Goal: Find specific page/section: Find specific page/section

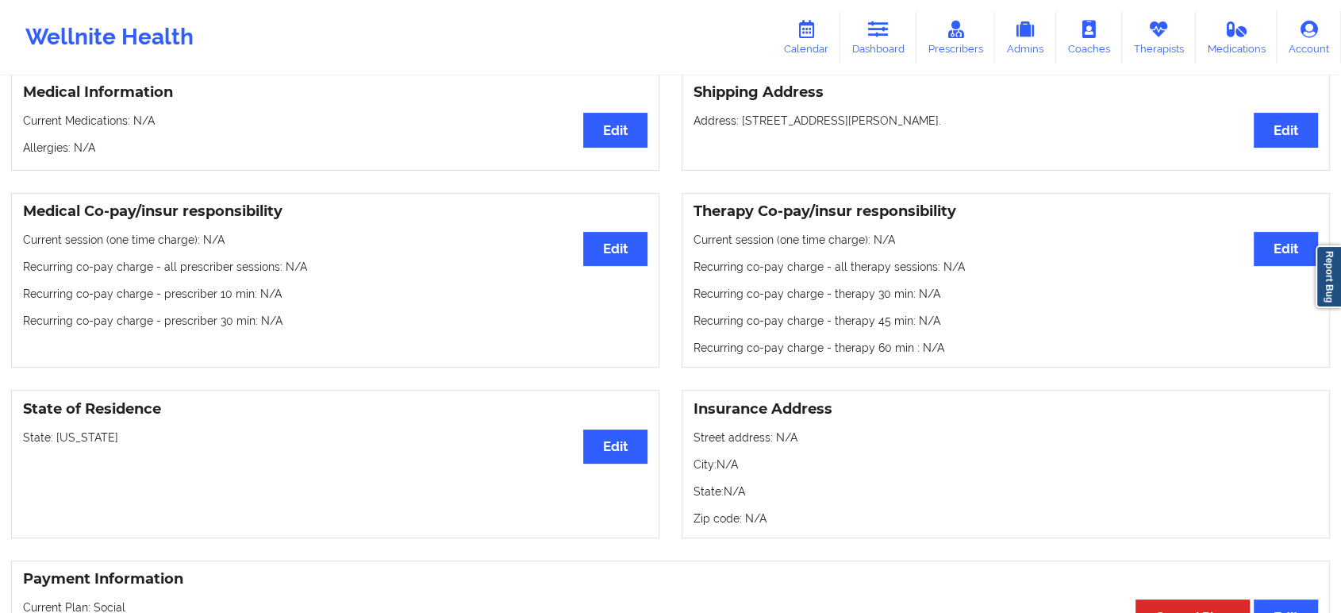
scroll to position [477, 0]
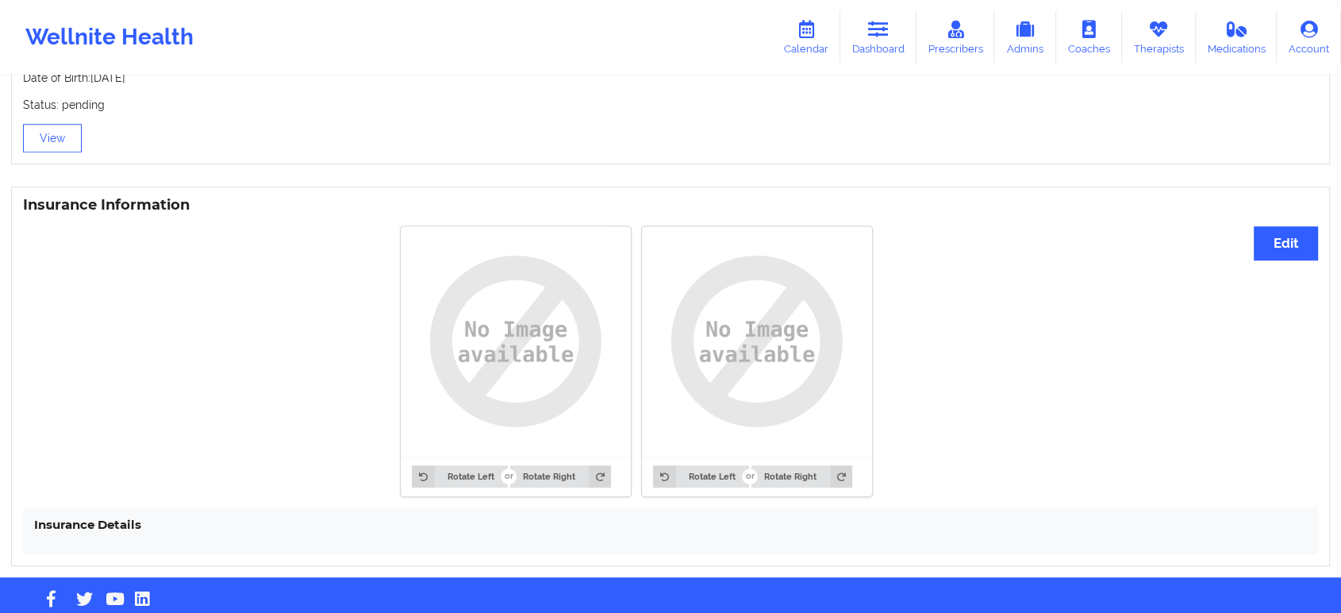
scroll to position [1098, 0]
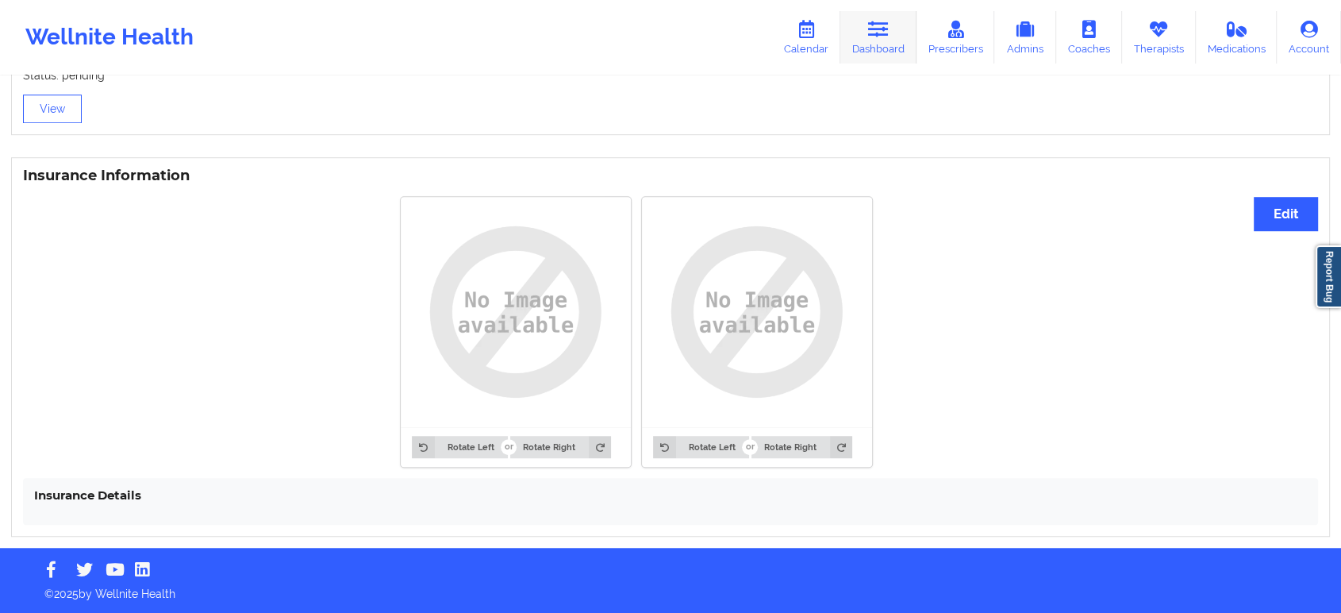
click at [879, 33] on icon at bounding box center [878, 29] width 21 height 17
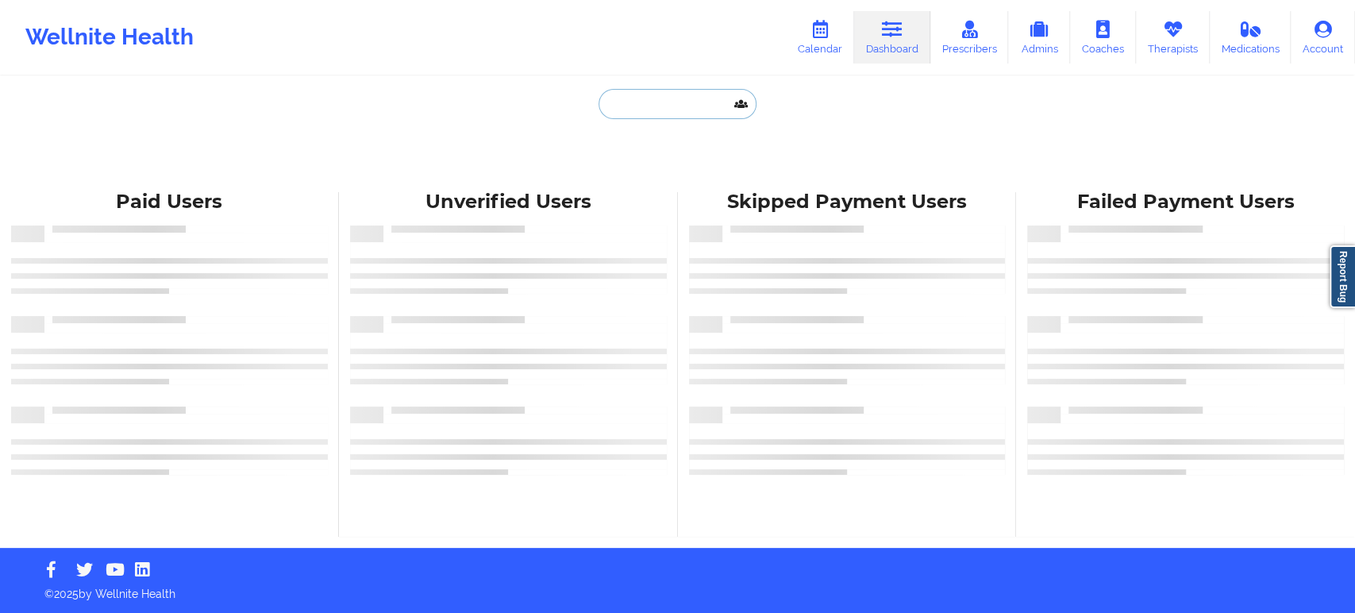
click at [682, 106] on input "text" at bounding box center [676, 104] width 157 height 30
paste input "[PERSON_NAME]"
type input "[PERSON_NAME]"
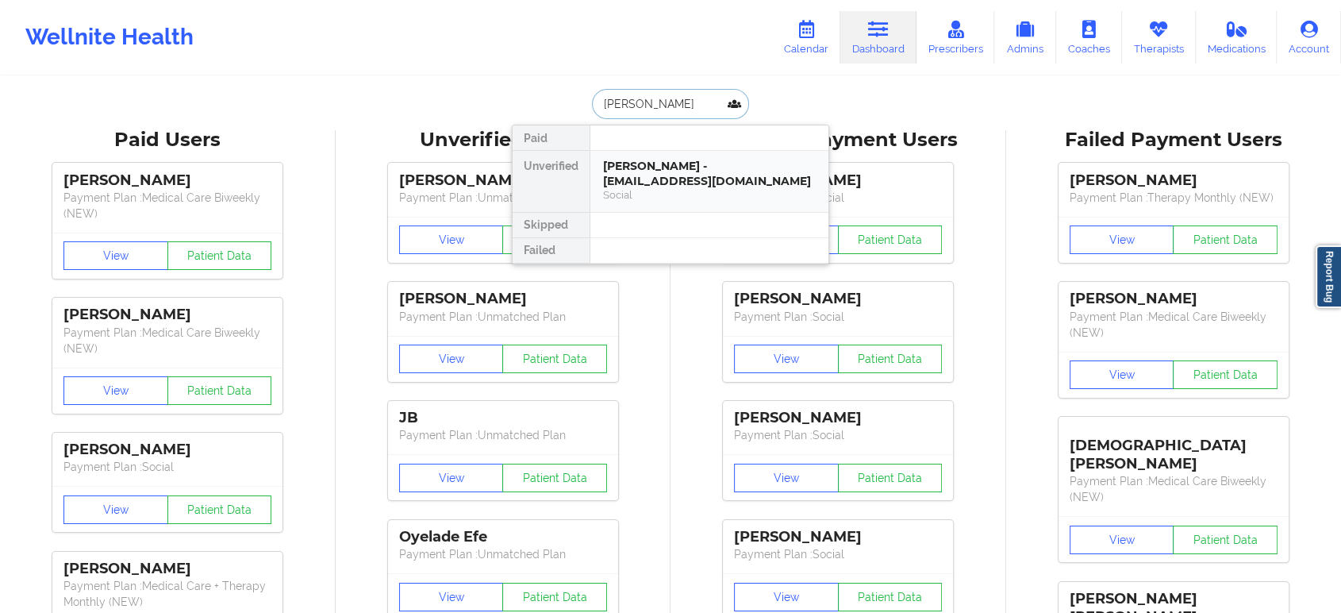
click at [676, 181] on div "DANIEL LAJEUNESSE - danielplajeunesse@gmail.com" at bounding box center [709, 173] width 213 height 29
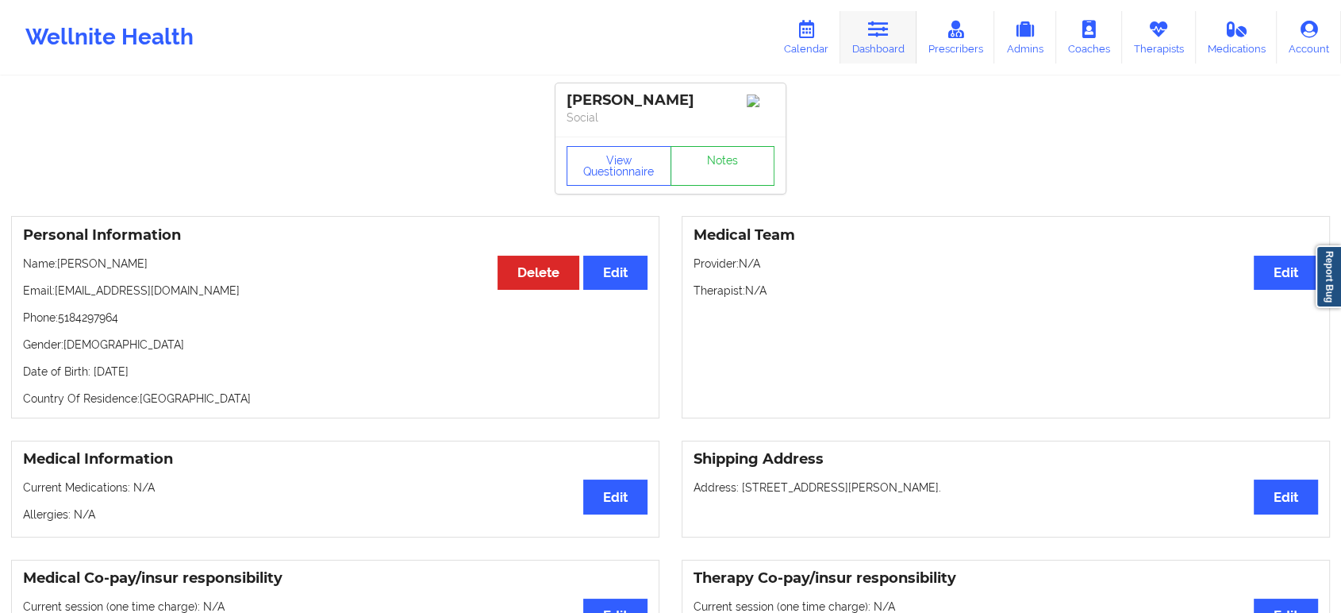
click at [889, 30] on icon at bounding box center [878, 29] width 21 height 17
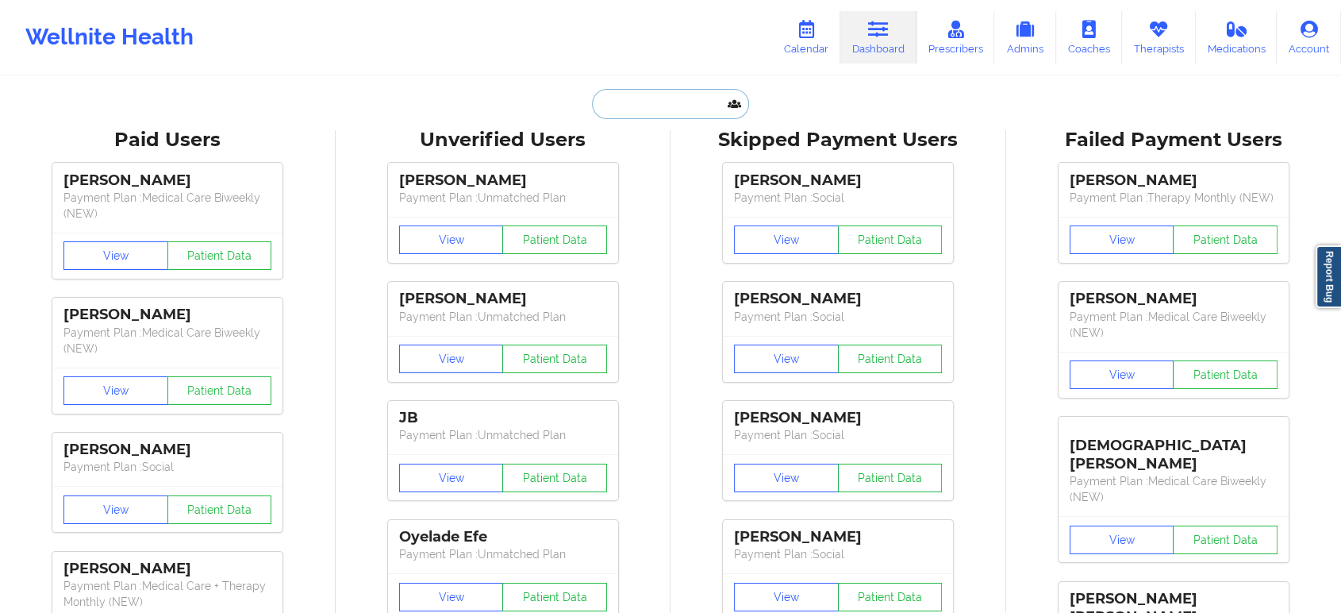
click at [618, 111] on input "text" at bounding box center [670, 104] width 157 height 30
paste input "[PERSON_NAME]"
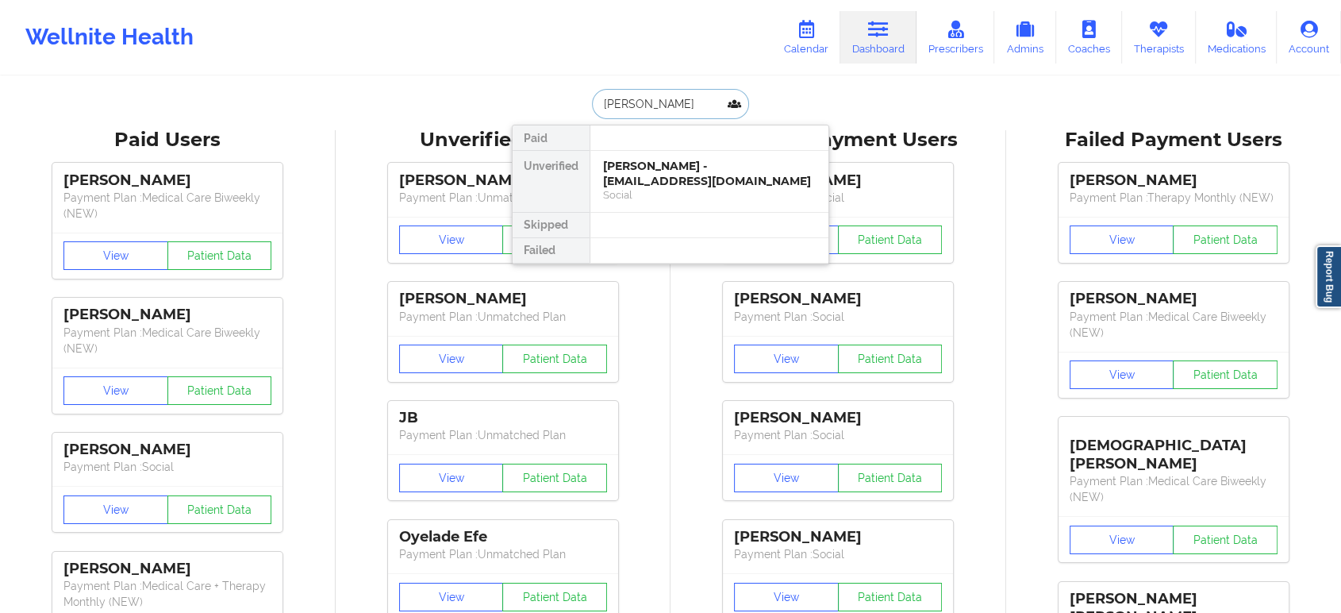
type input "LAJEUNESSE"
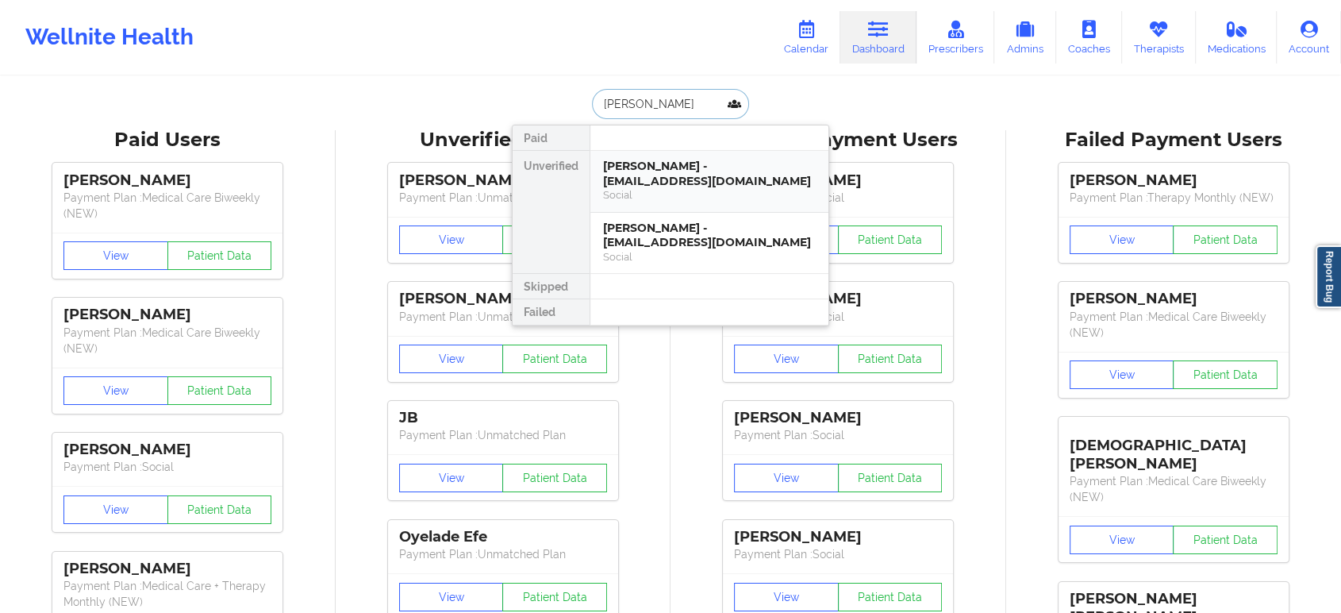
click at [692, 172] on div "DANIEL P LAJEUNESSE - mystyphoenix@gmail.com" at bounding box center [709, 173] width 213 height 29
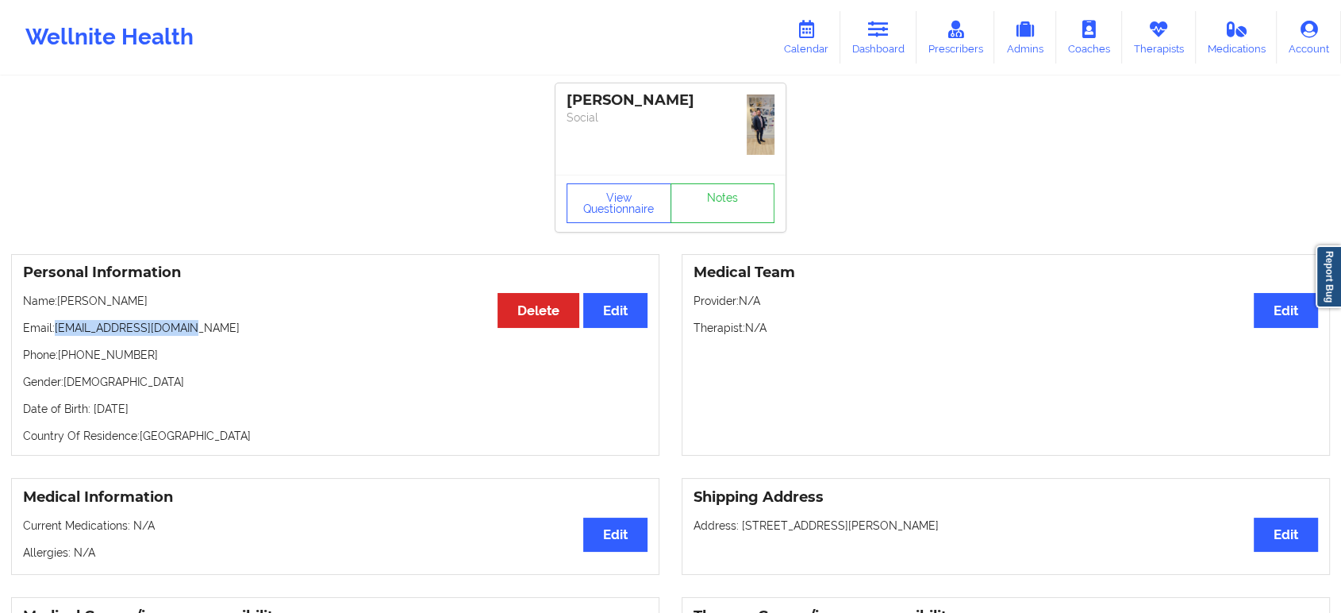
drag, startPoint x: 200, startPoint y: 326, endPoint x: 56, endPoint y: 325, distance: 144.4
click at [56, 325] on p "Email: mystyphoenix@gmail.com" at bounding box center [335, 328] width 625 height 16
copy p "mystyphoenix@gmail.com"
click at [877, 44] on link "Dashboard" at bounding box center [878, 37] width 76 height 52
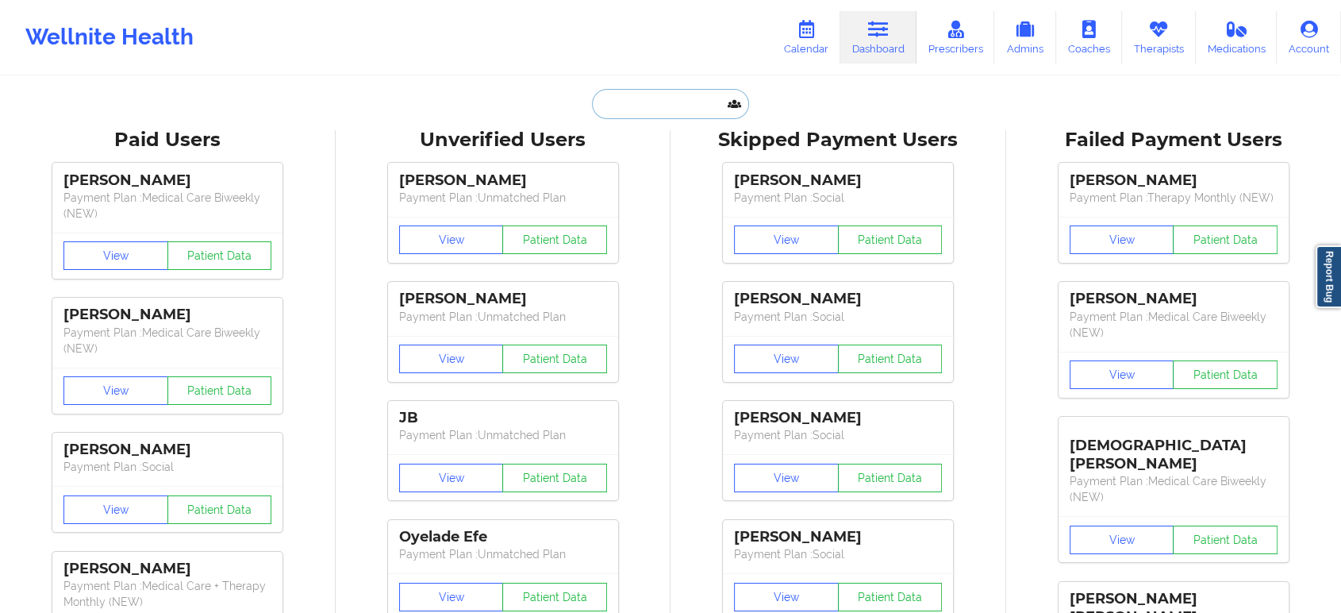
click at [669, 99] on input "text" at bounding box center [670, 104] width 157 height 30
paste input "JENNIFER CODDINGTON"
type input "JENNIFER CODDINGTON"
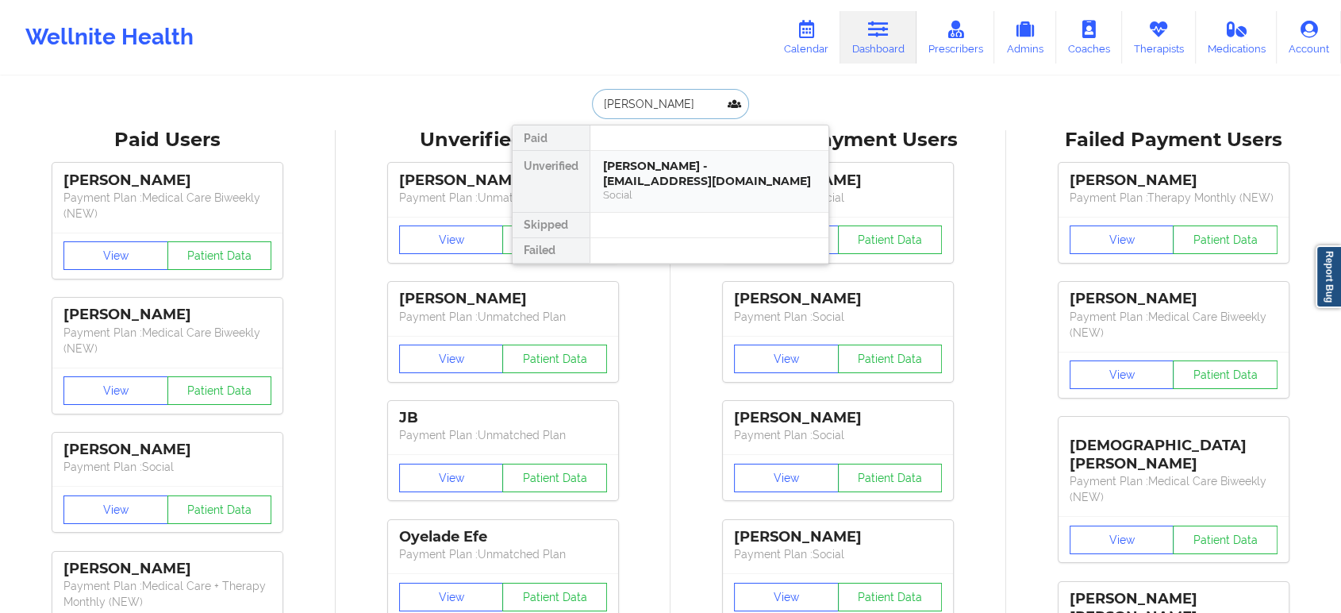
click at [692, 190] on div "Social" at bounding box center [709, 194] width 213 height 13
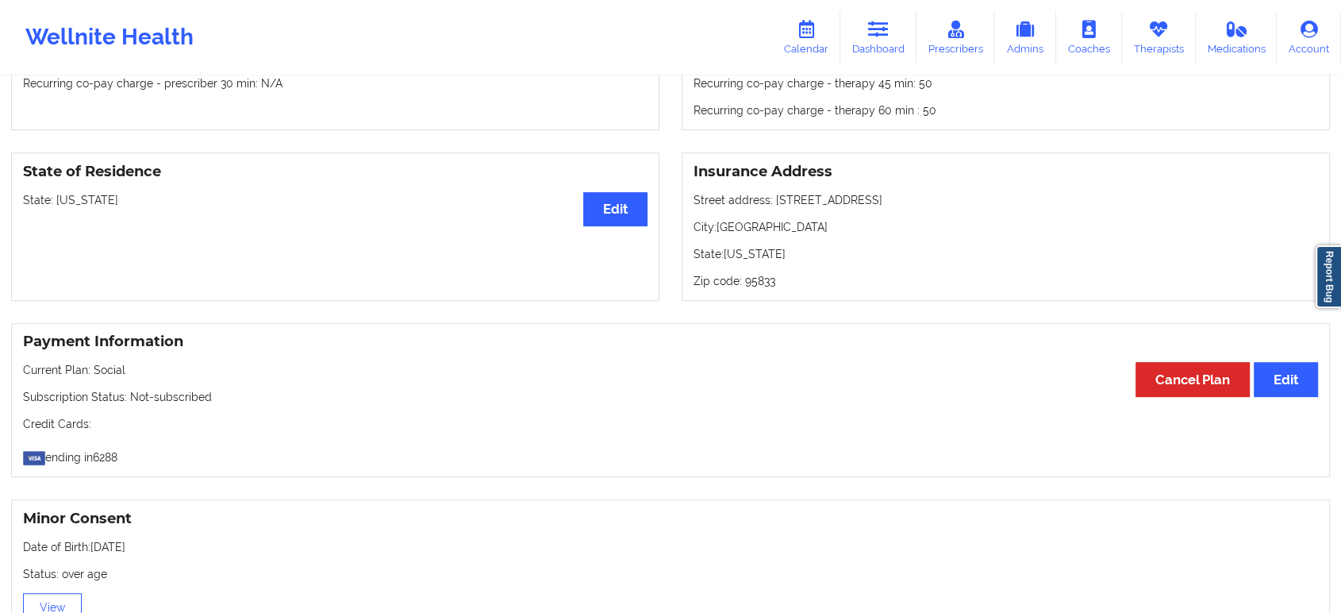
scroll to position [562, 0]
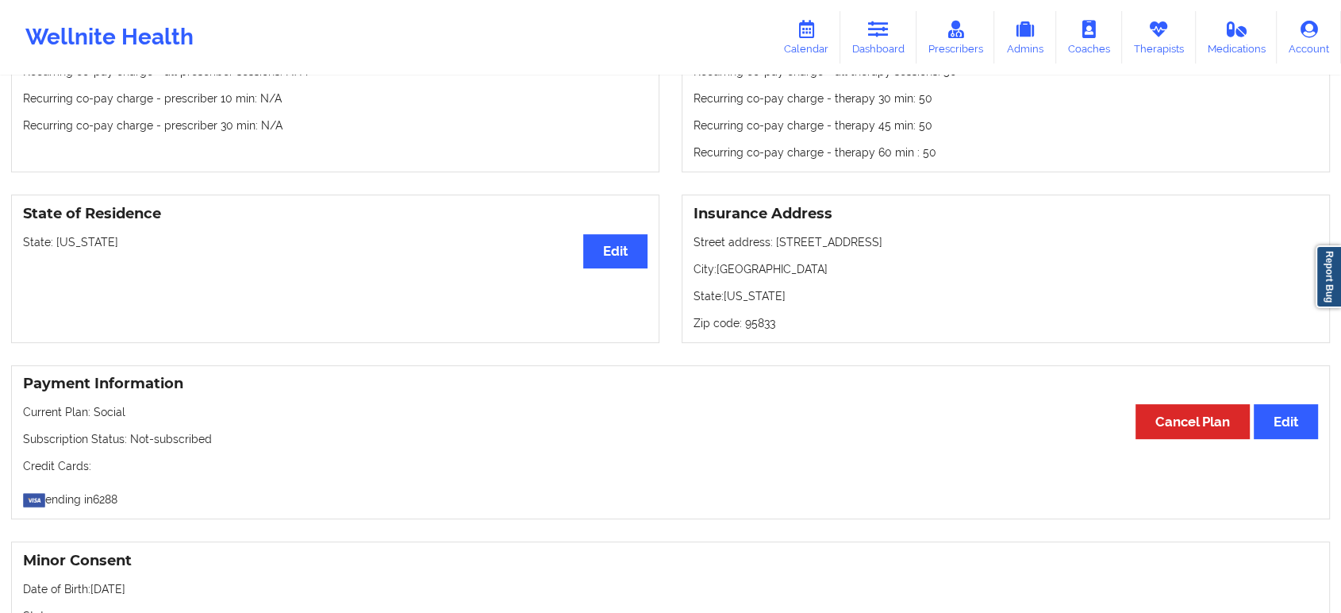
click at [88, 250] on p "State: California" at bounding box center [335, 242] width 625 height 16
copy p "California"
click at [898, 33] on link "Dashboard" at bounding box center [878, 37] width 76 height 52
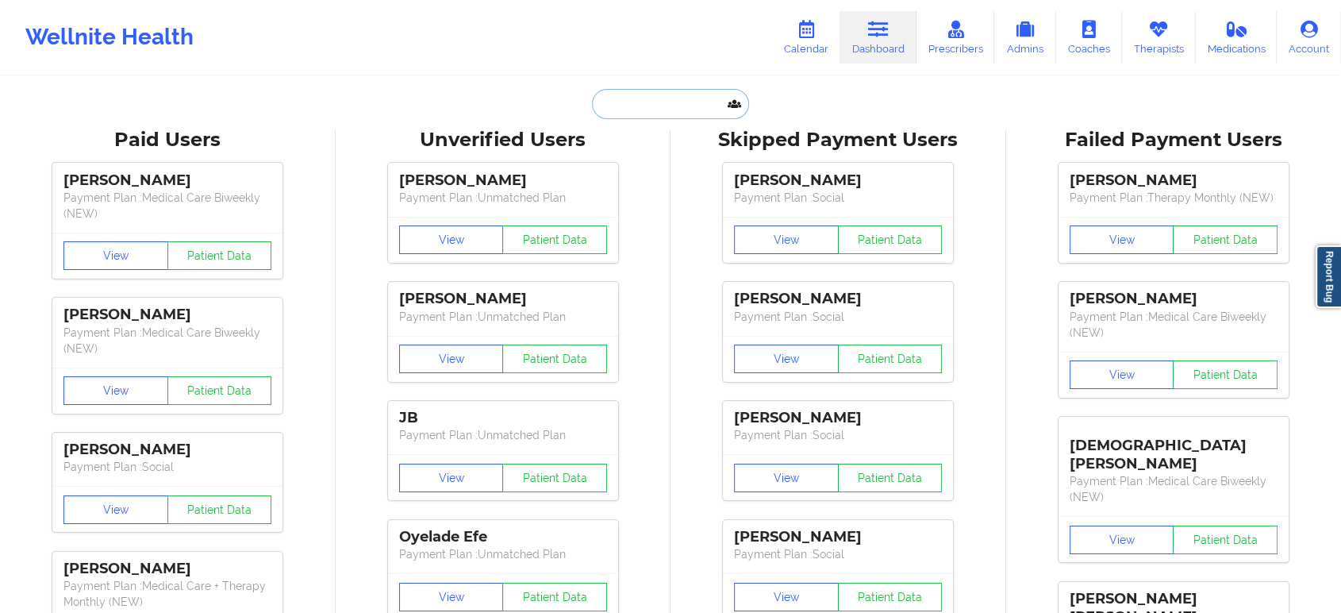
click at [667, 100] on input "text" at bounding box center [670, 104] width 157 height 30
paste input "mystyphoenix@gmail.com"
type input "mystyphoenix@gmail.com"
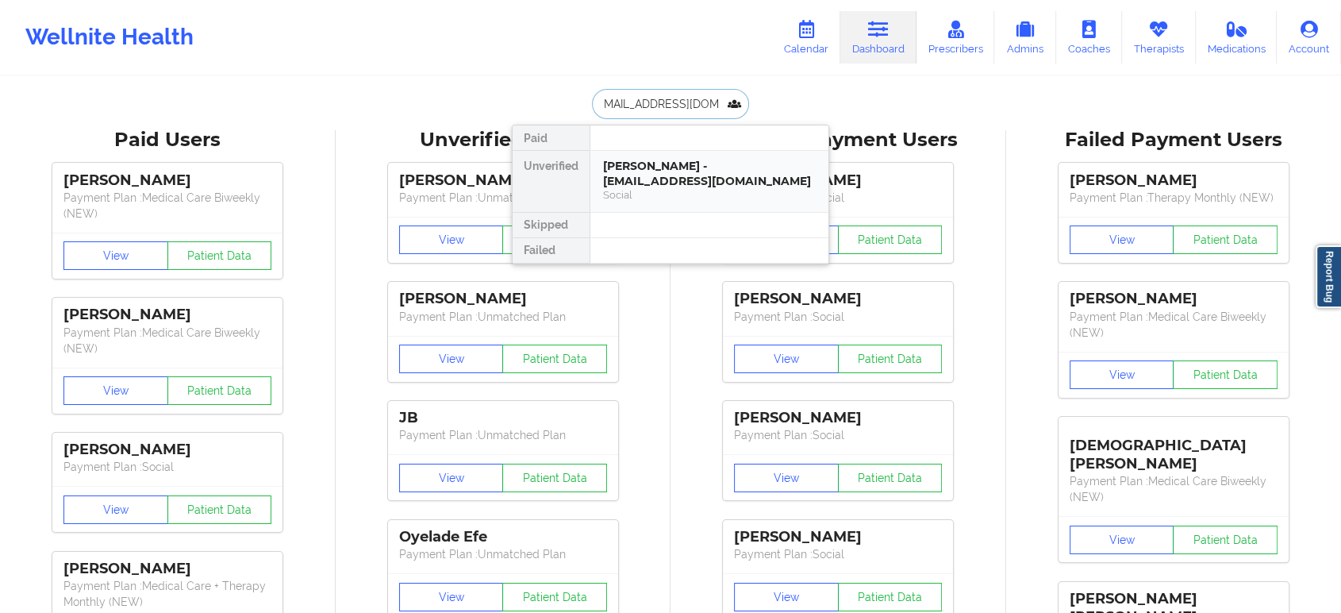
click at [693, 178] on div "DANIEL P LAJEUNESSE - mystyphoenix@gmail.com" at bounding box center [709, 173] width 213 height 29
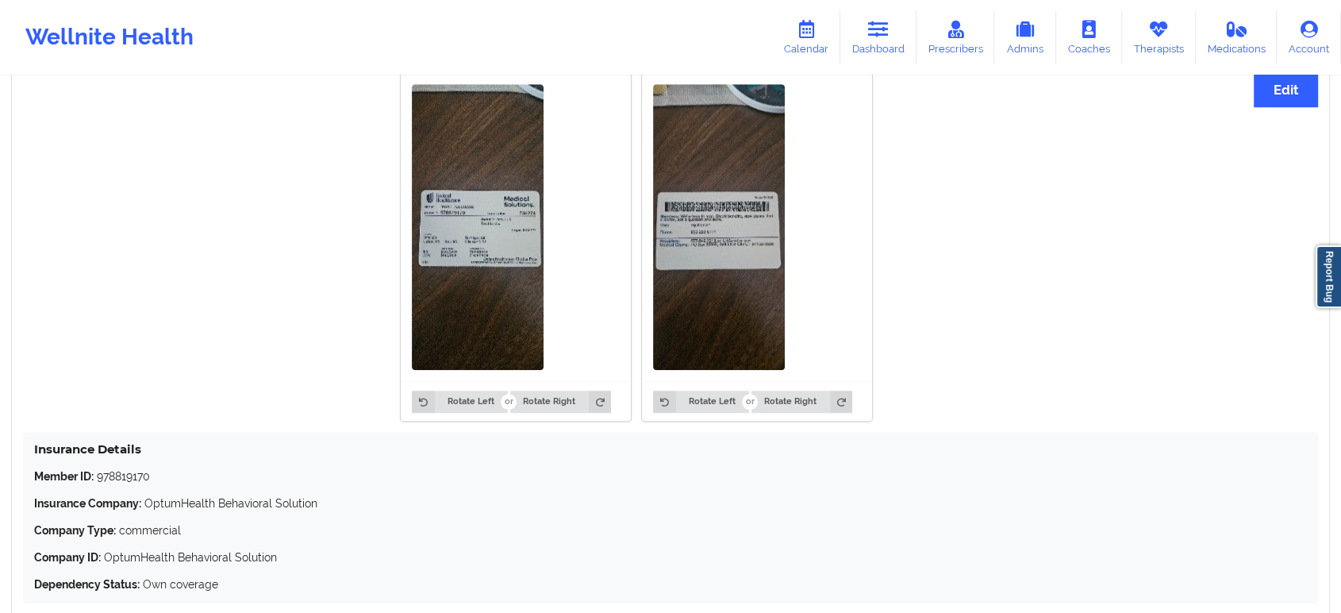
scroll to position [1340, 0]
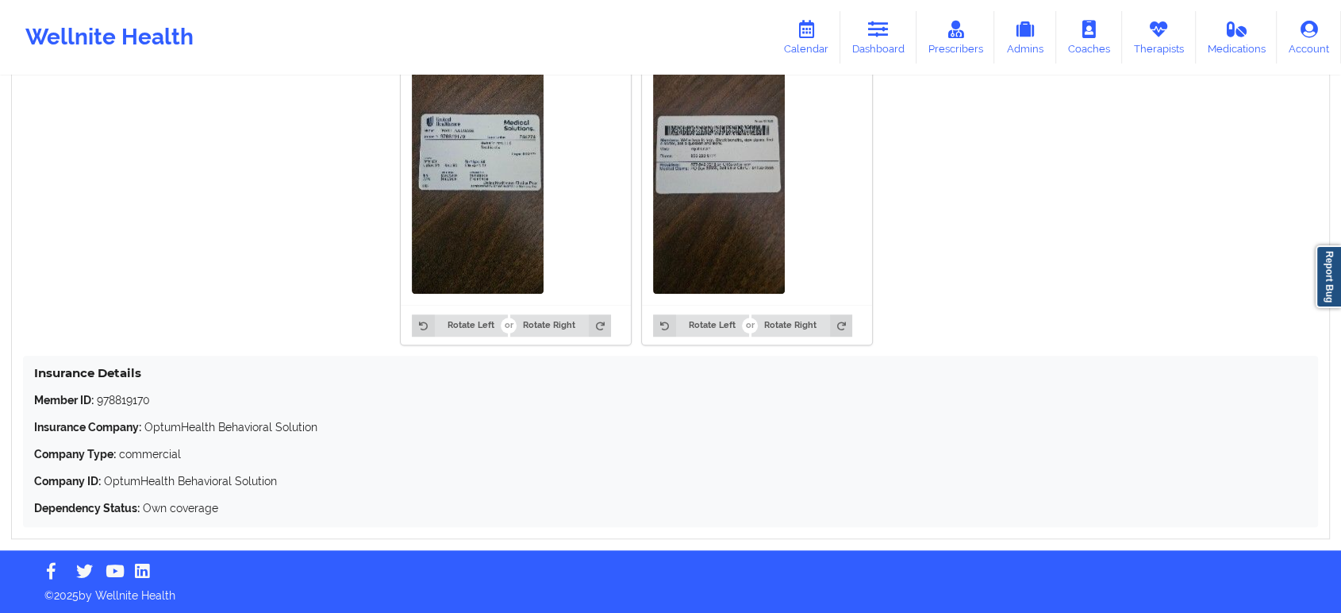
click at [119, 403] on p "Member ID: 978819170" at bounding box center [670, 400] width 1273 height 16
copy p "978819170"
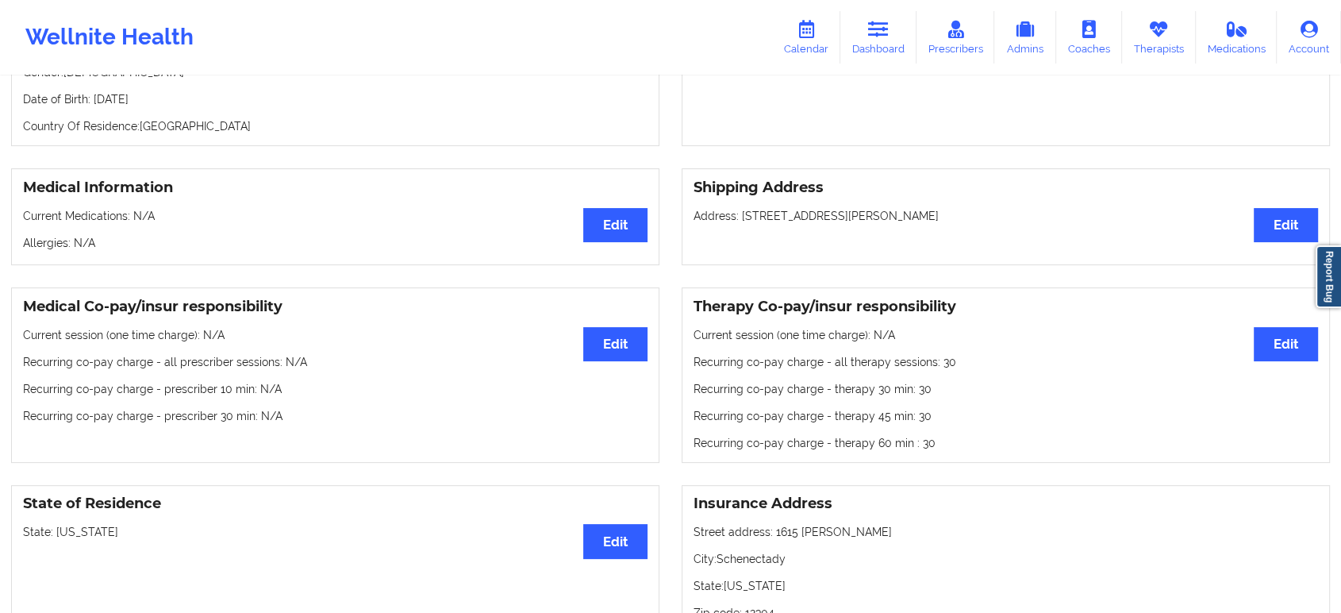
scroll to position [0, 0]
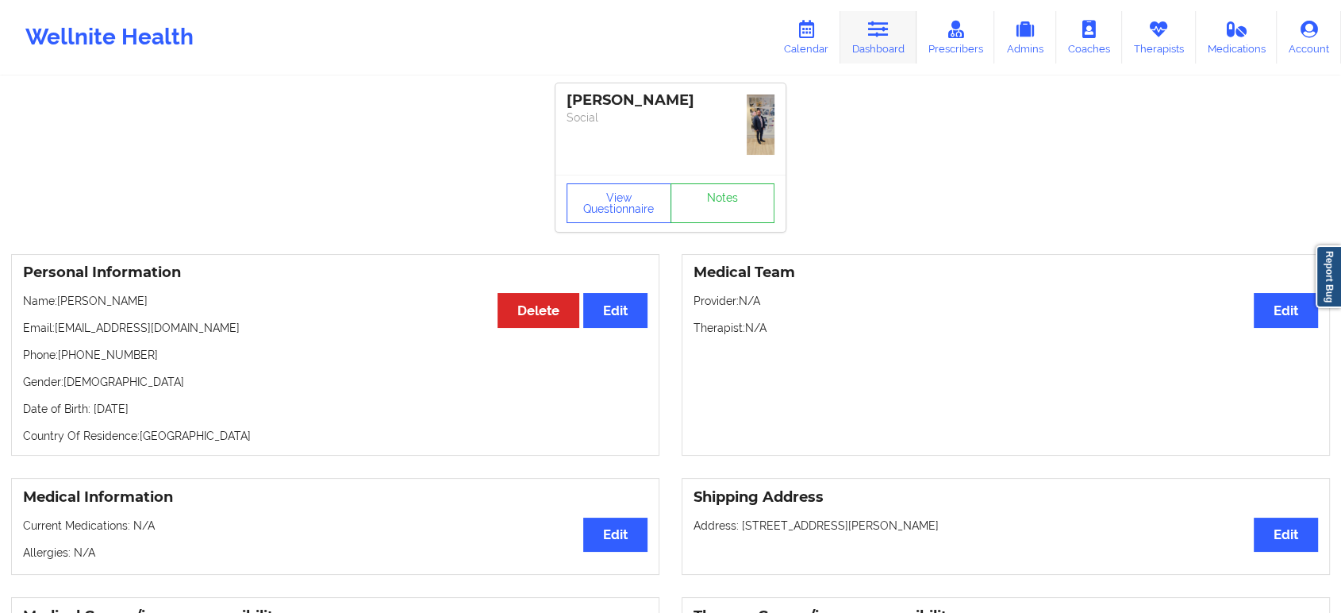
click at [885, 31] on icon at bounding box center [878, 29] width 21 height 17
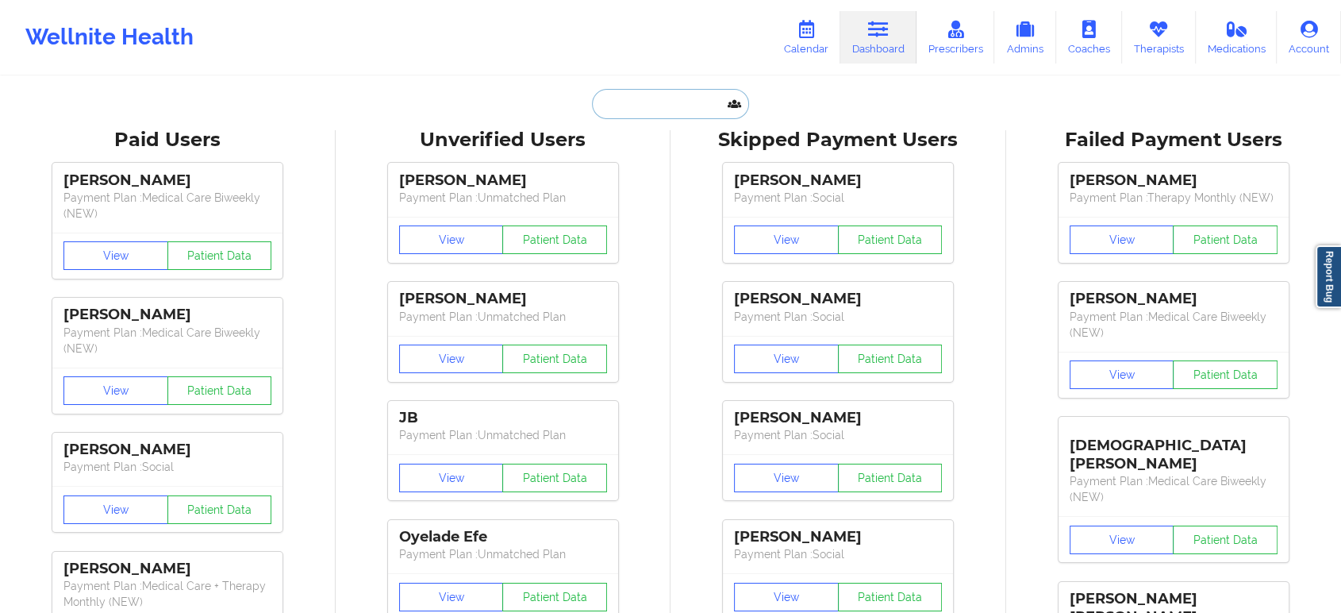
click at [653, 106] on input "text" at bounding box center [670, 104] width 157 height 30
paste input "angelina71905@gmail.com"
type input "angelina71905@gmail.com"
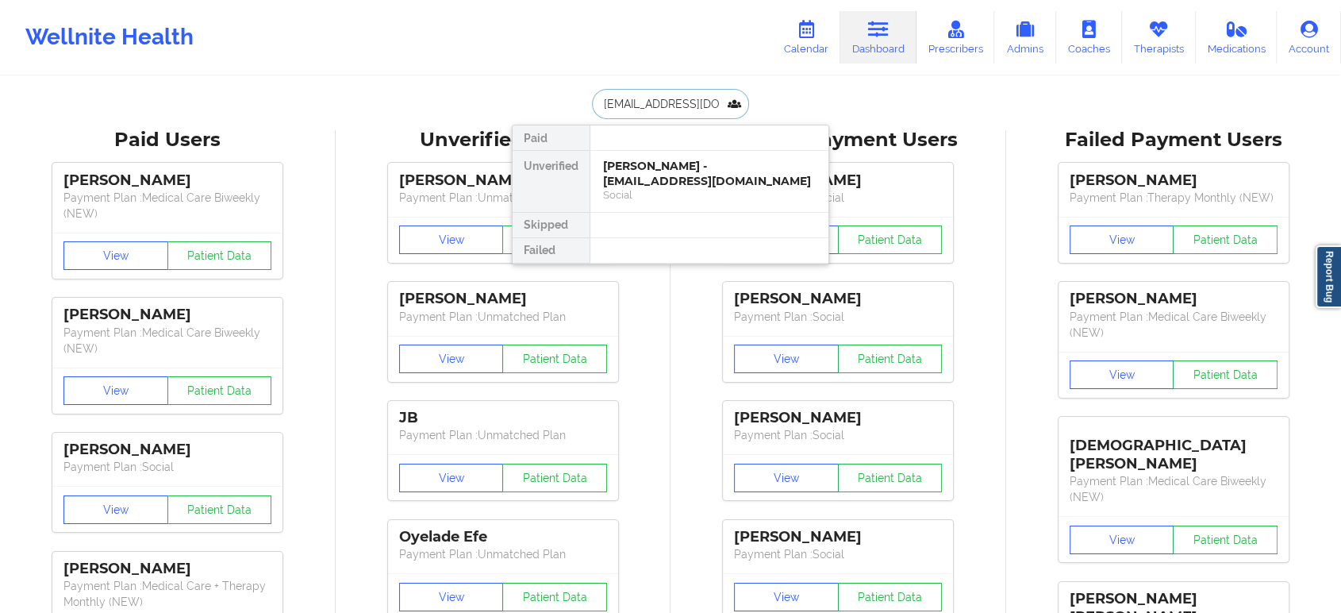
scroll to position [0, 13]
click at [687, 170] on div "Angelina Hall - angelina71905@gmail.com" at bounding box center [709, 173] width 213 height 29
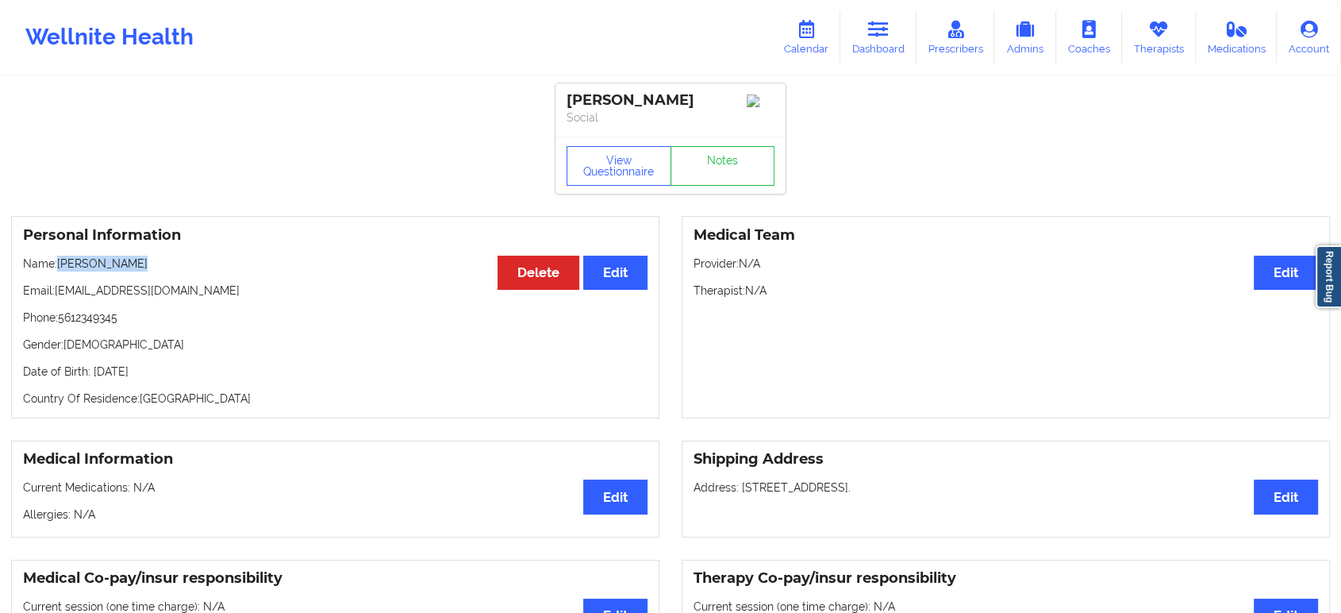
drag, startPoint x: 152, startPoint y: 271, endPoint x: 61, endPoint y: 267, distance: 91.4
click at [61, 267] on p "Name: Angelina Hall" at bounding box center [335, 264] width 625 height 16
copy p "Angelina Hall"
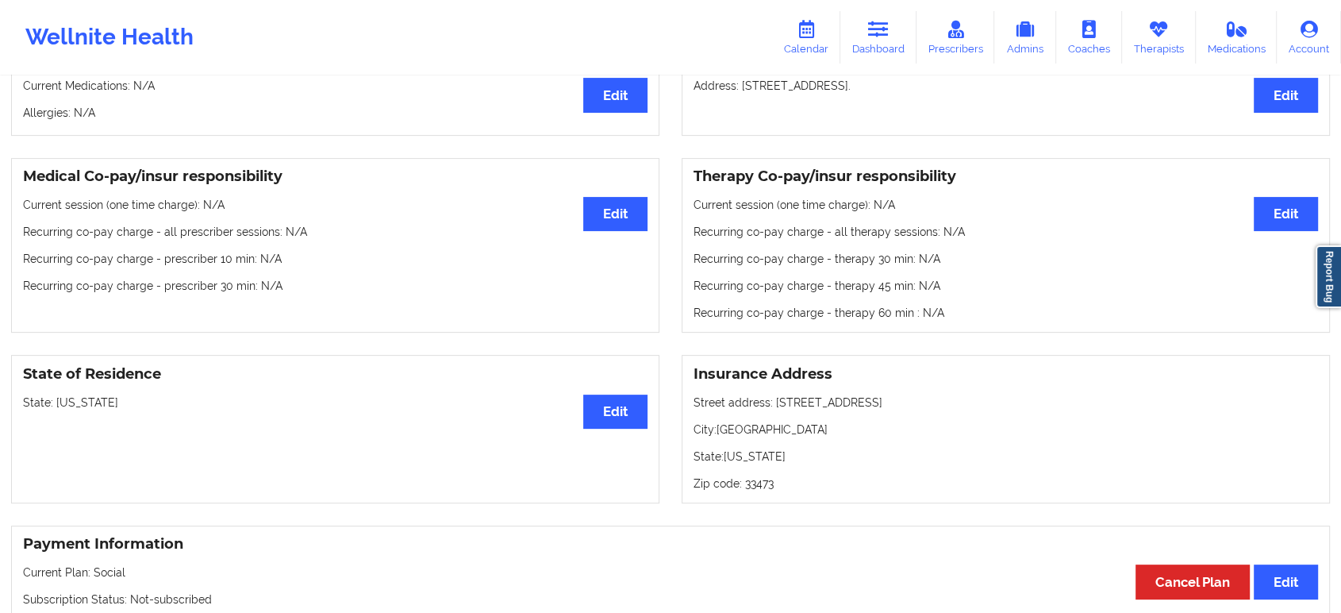
scroll to position [438, 0]
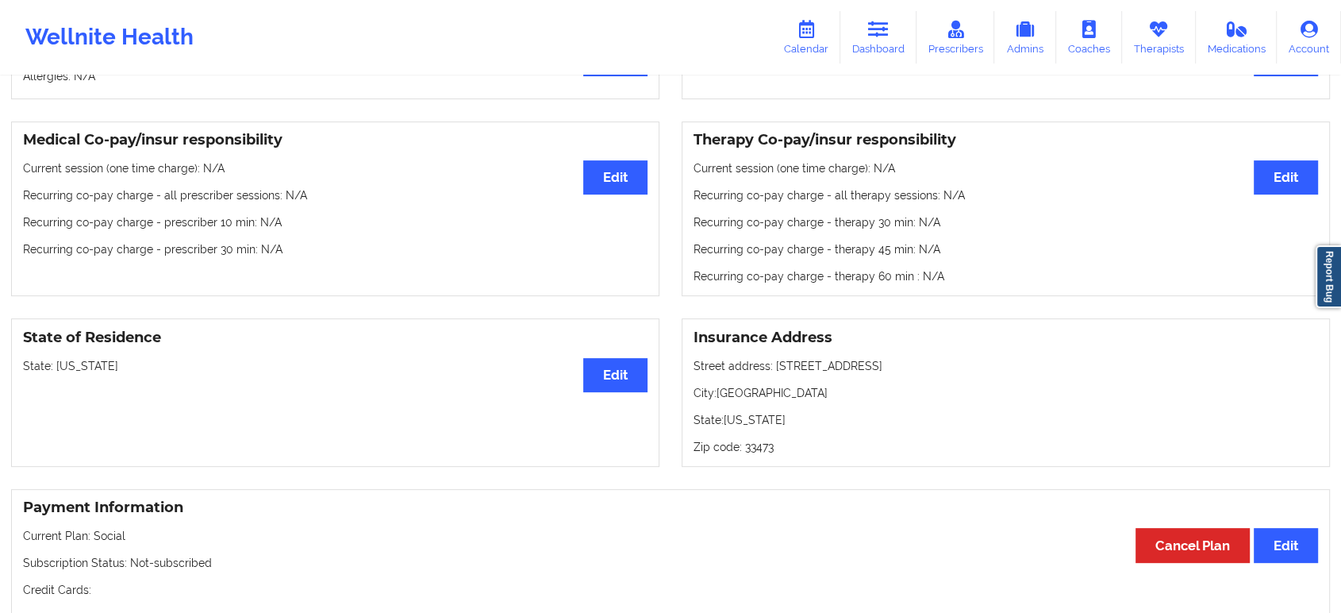
drag, startPoint x: 789, startPoint y: 460, endPoint x: 818, endPoint y: 439, distance: 36.4
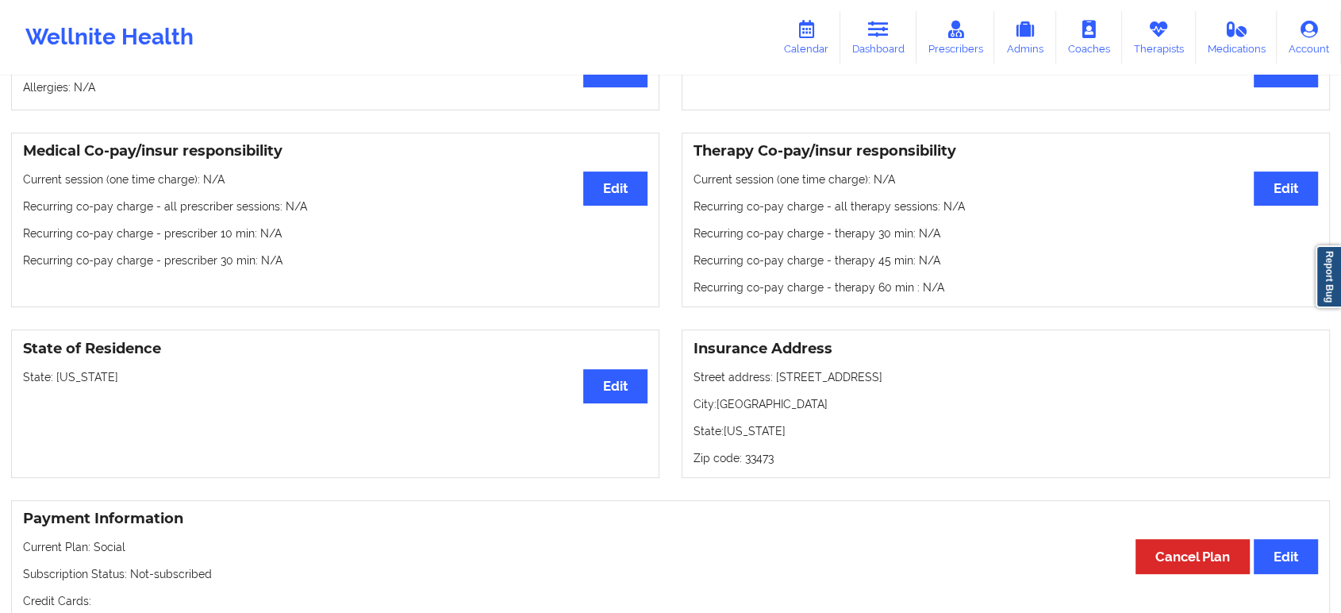
scroll to position [0, 0]
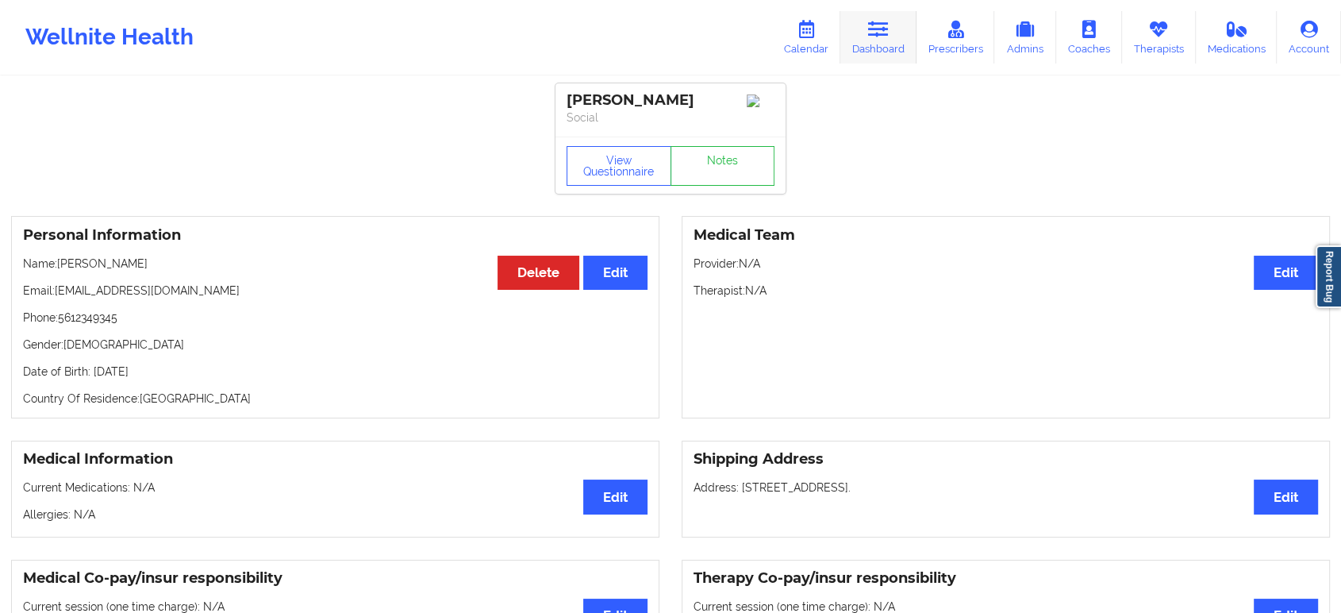
click at [861, 48] on link "Dashboard" at bounding box center [878, 37] width 76 height 52
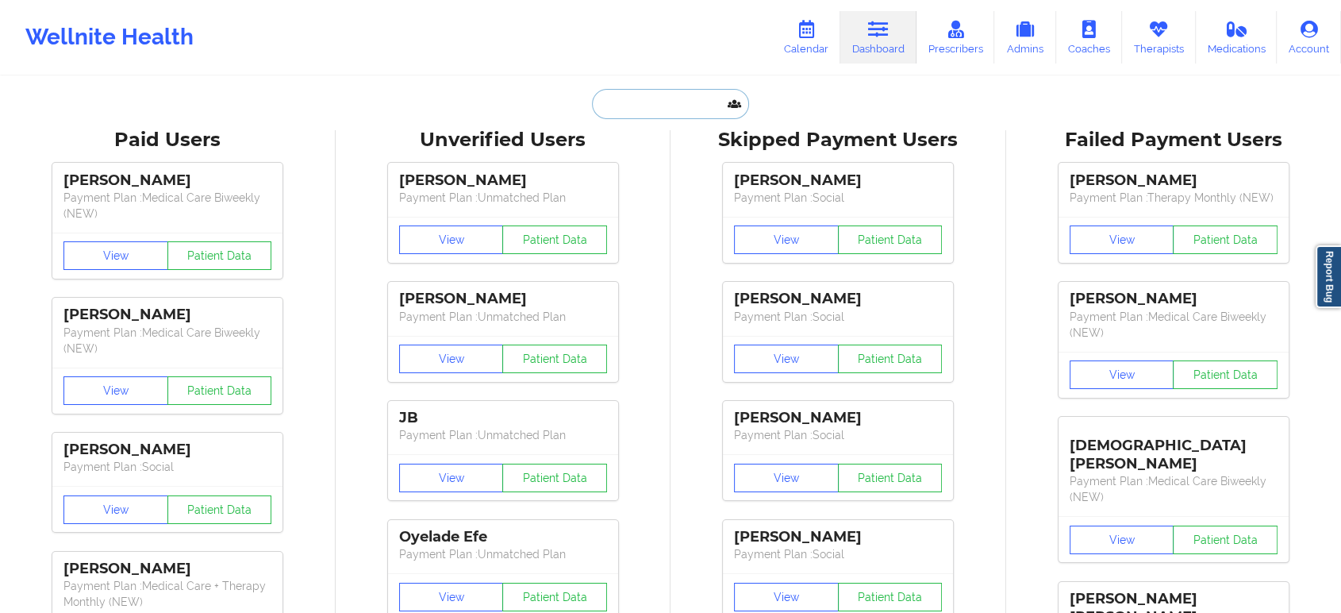
click at [640, 104] on input "text" at bounding box center [670, 104] width 157 height 30
paste input "cesleyguinn@yahoo.com"
type input "cesleyguinn@yahoo.com"
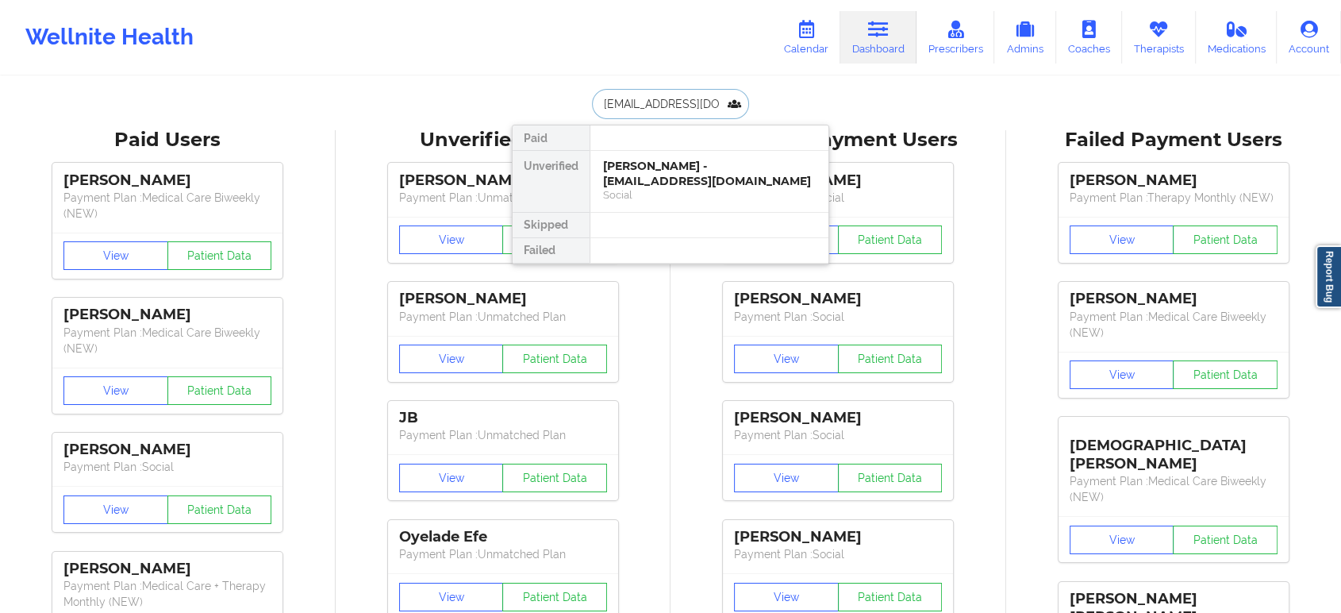
scroll to position [0, 3]
click at [698, 189] on div "Social" at bounding box center [709, 194] width 213 height 13
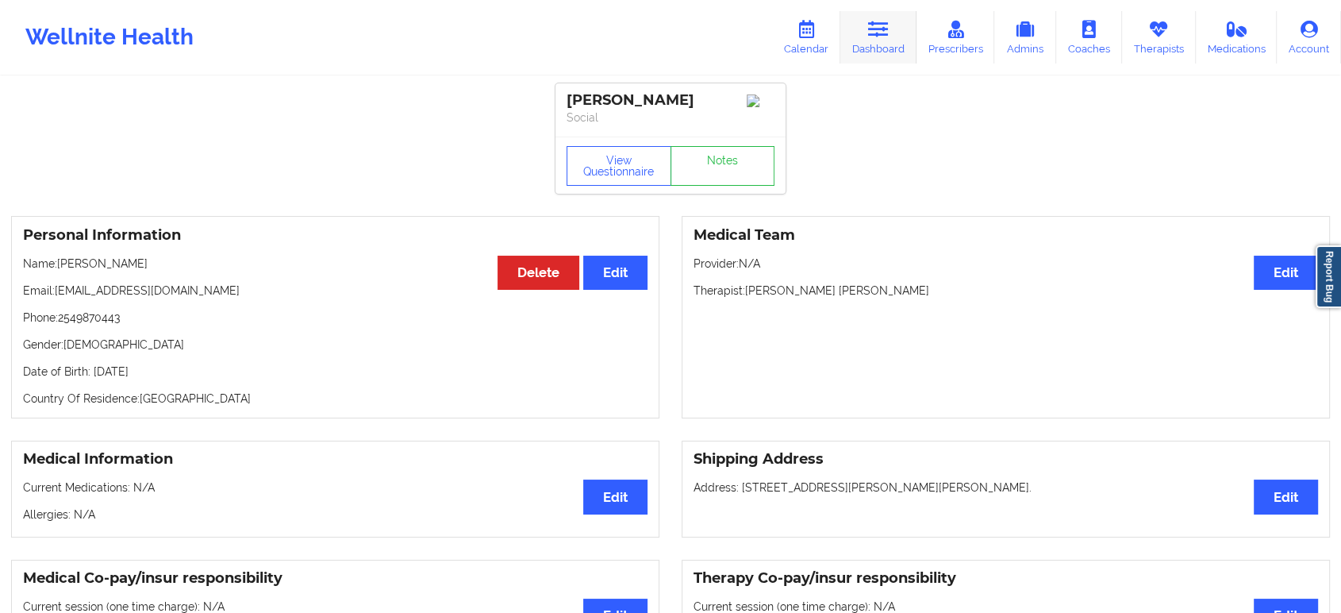
click at [872, 37] on icon at bounding box center [878, 29] width 21 height 17
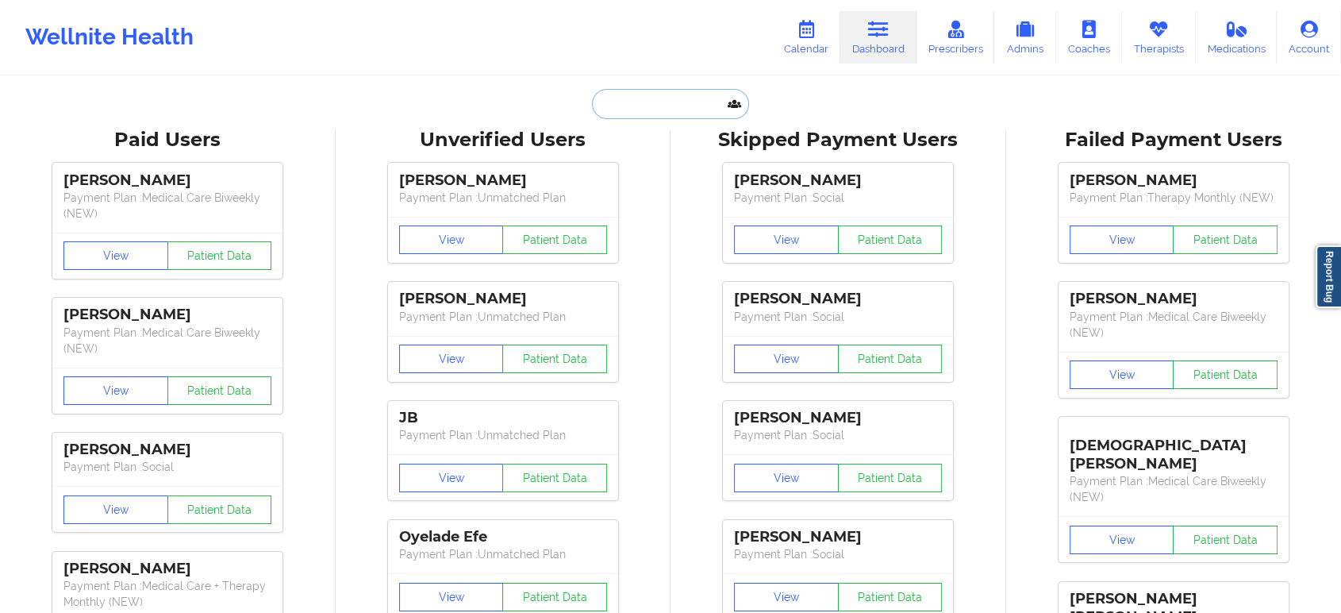
click at [671, 107] on input "text" at bounding box center [670, 104] width 157 height 30
paste input "christy.schweiger@gmail.com"
type input "christy.schweiger@gmail.com"
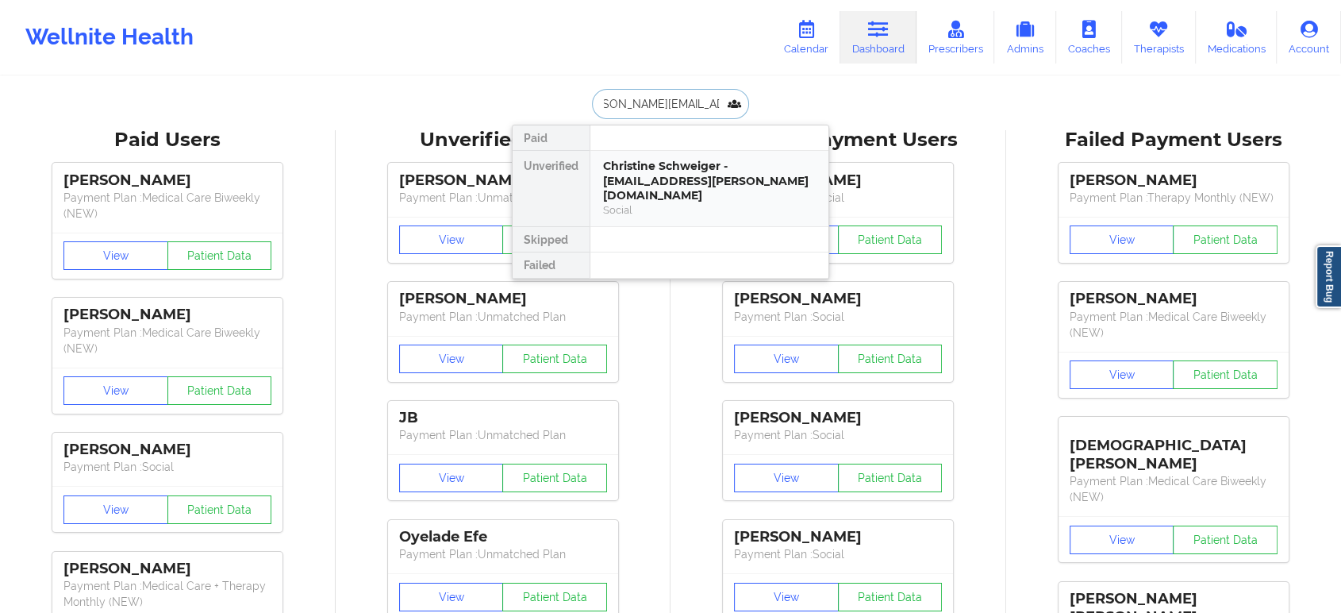
click at [673, 166] on div "Christine Schweiger - christy.schweiger@gmail.com" at bounding box center [709, 181] width 213 height 44
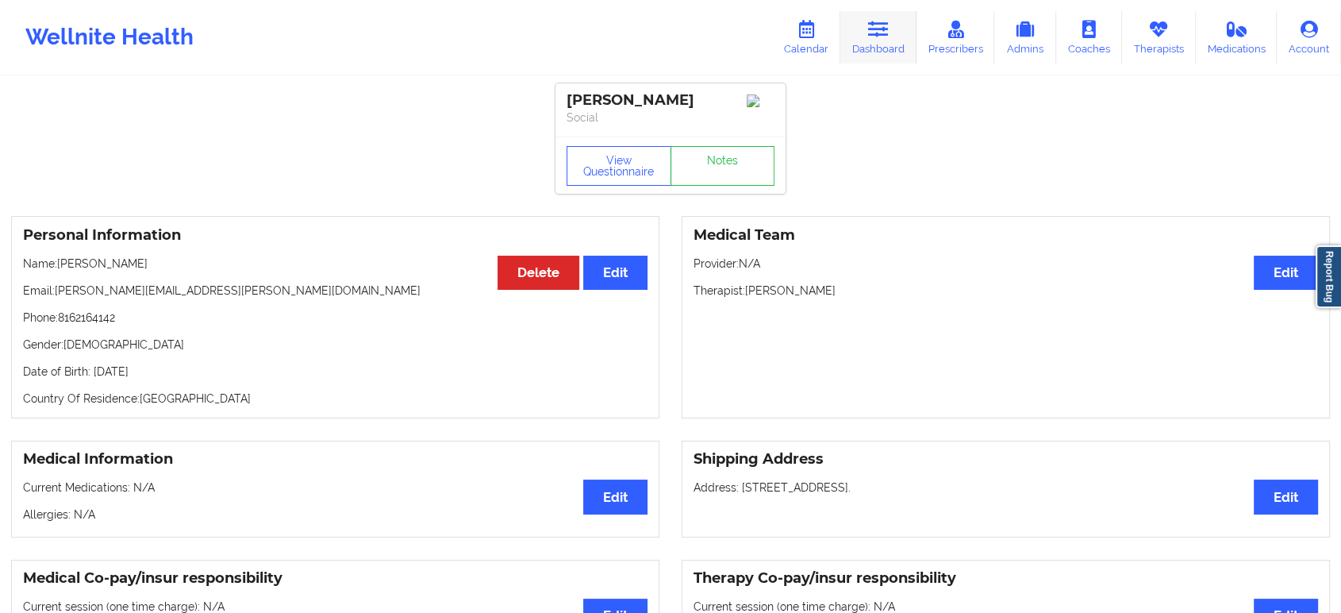
click at [878, 42] on link "Dashboard" at bounding box center [878, 37] width 76 height 52
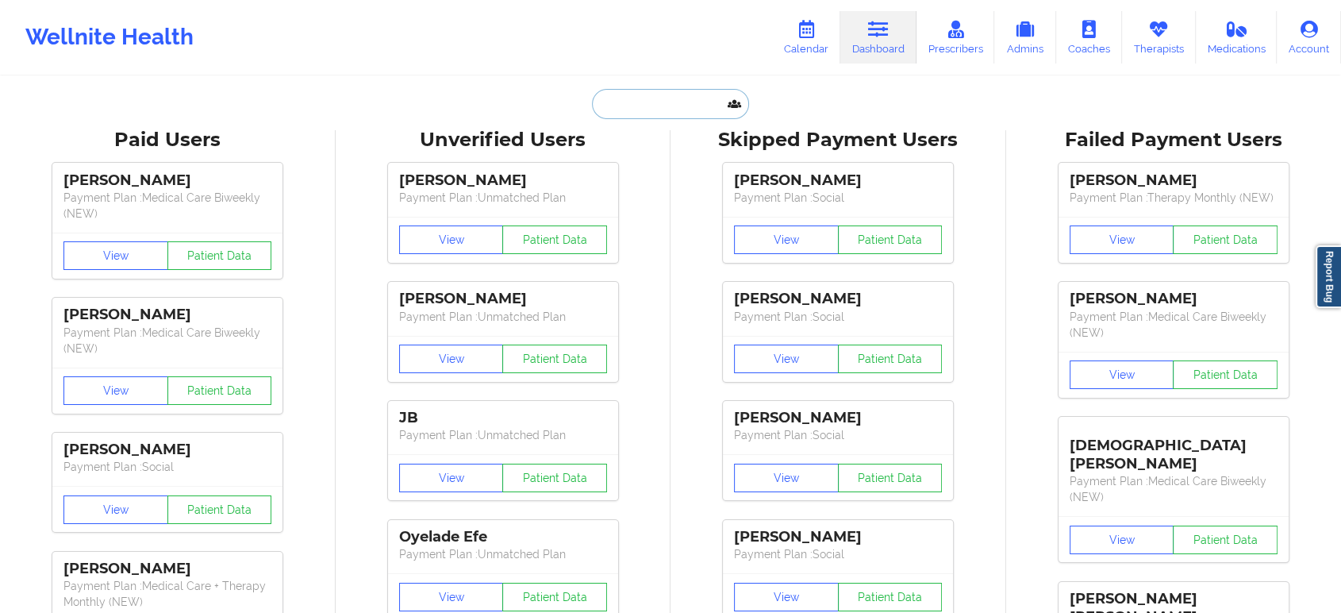
click at [692, 96] on input "text" at bounding box center [670, 104] width 157 height 30
paste input "[EMAIL_ADDRESS][DOMAIN_NAME]"
type input "[EMAIL_ADDRESS][DOMAIN_NAME]"
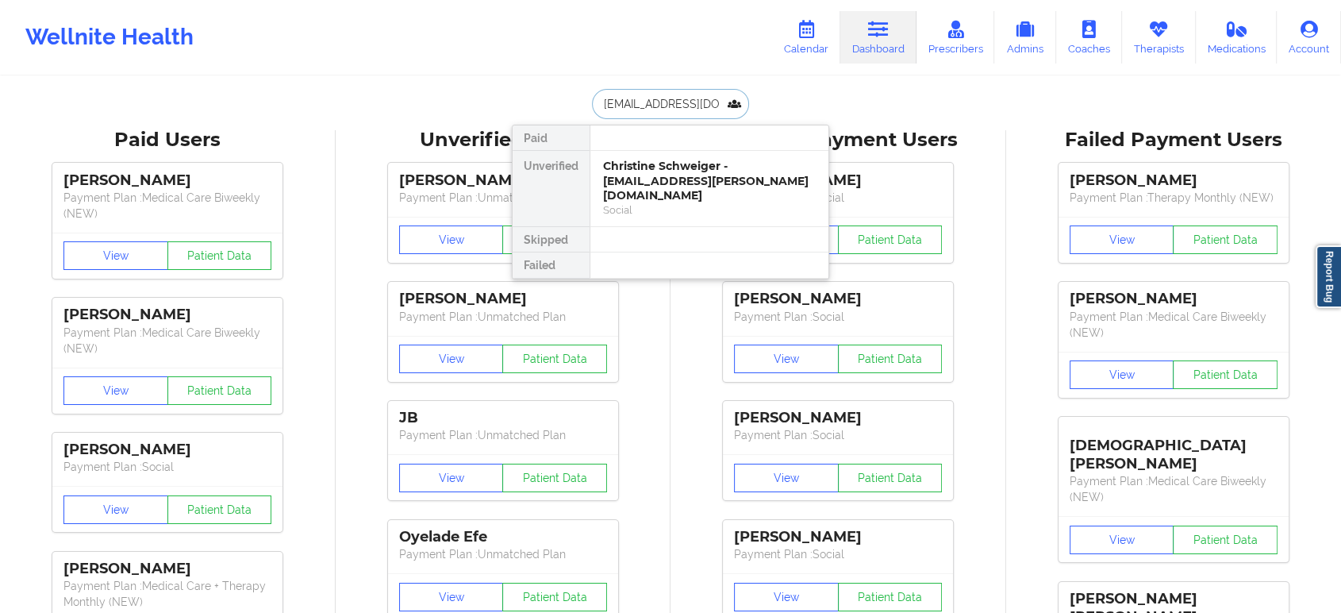
scroll to position [0, 32]
click at [683, 190] on div "Social" at bounding box center [709, 194] width 213 height 13
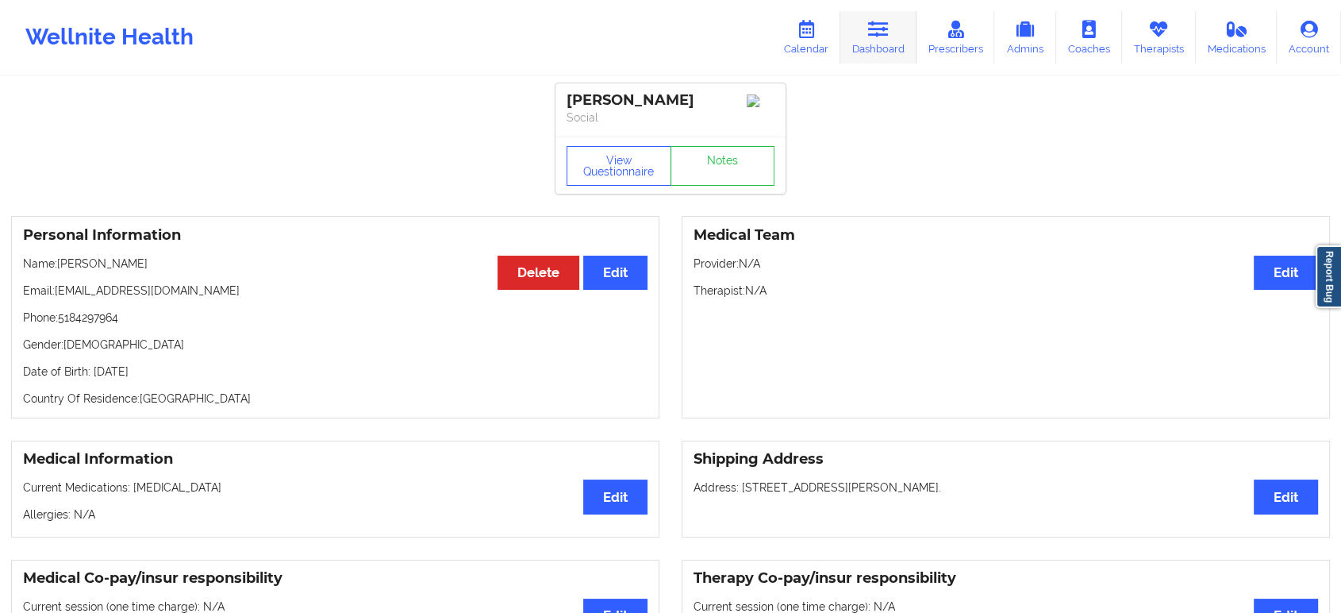
click at [867, 40] on link "Dashboard" at bounding box center [878, 37] width 76 height 52
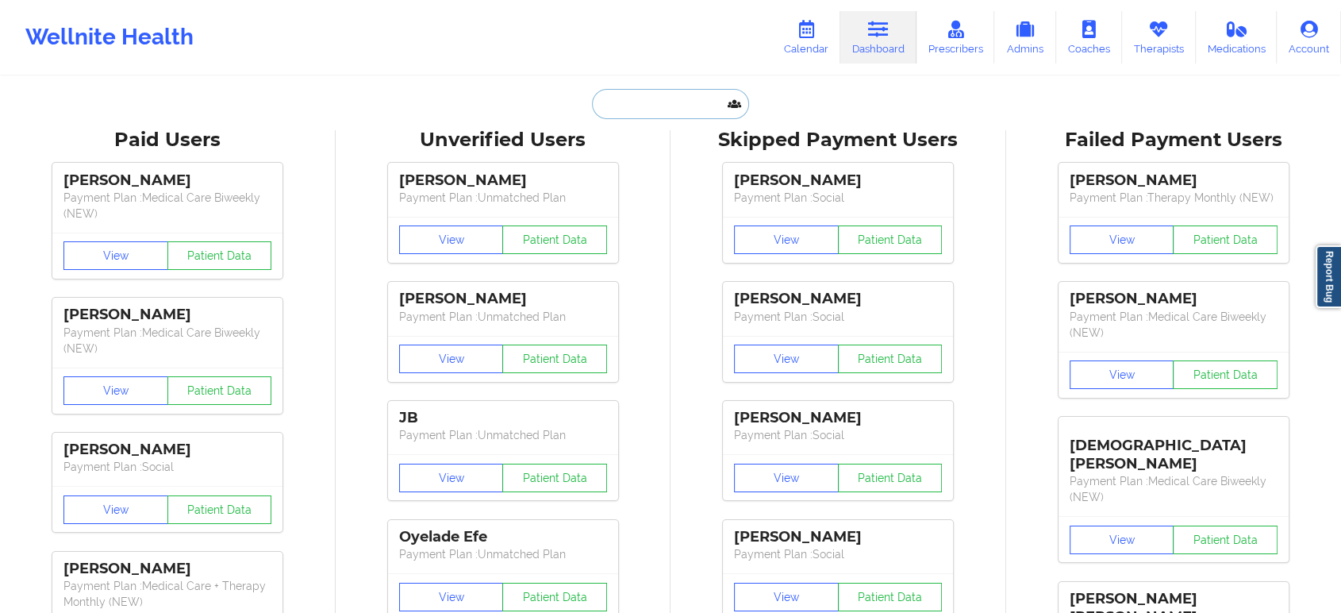
click at [673, 99] on input "text" at bounding box center [670, 104] width 157 height 30
paste input "serra.alyssa@gmail.com"
type input "serra.alyssa@gmail.com"
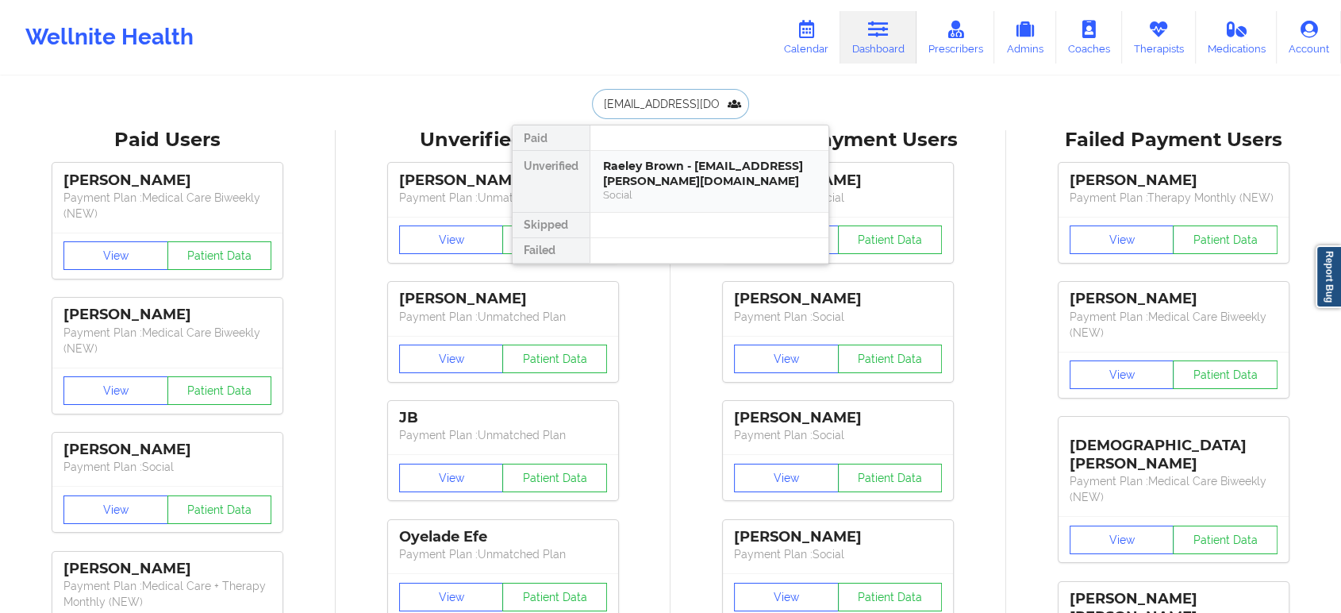
click at [697, 177] on div "Raeley Brown - serra.alyssa@gmail.com" at bounding box center [709, 173] width 213 height 29
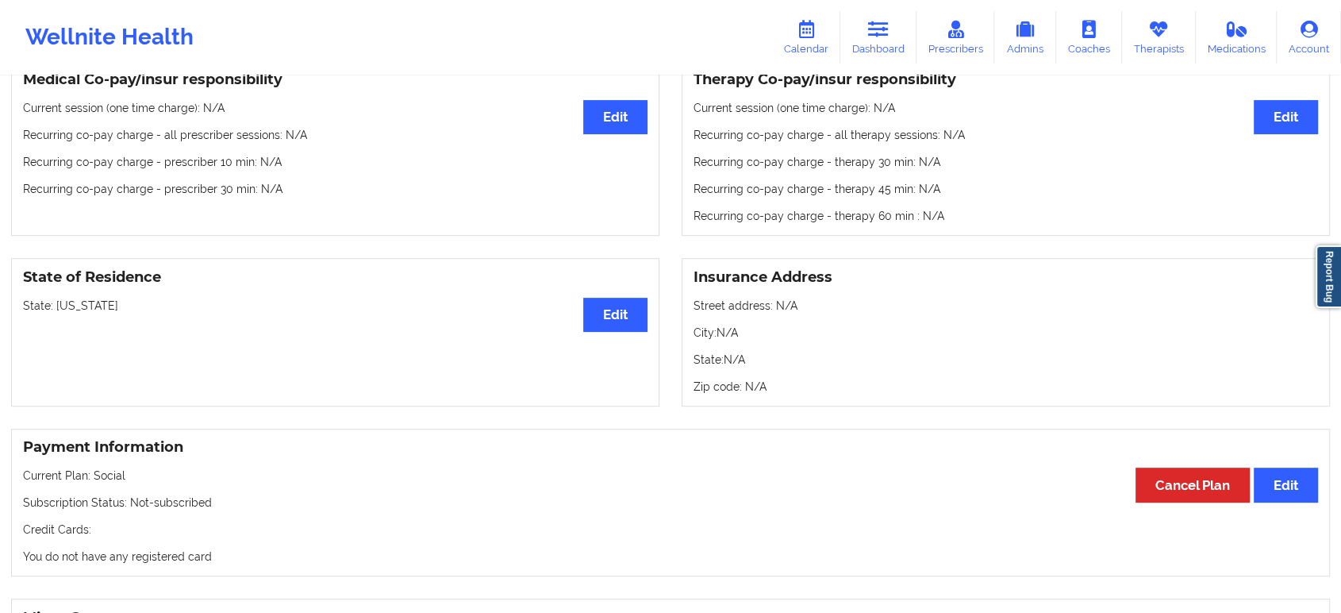
scroll to position [362, 0]
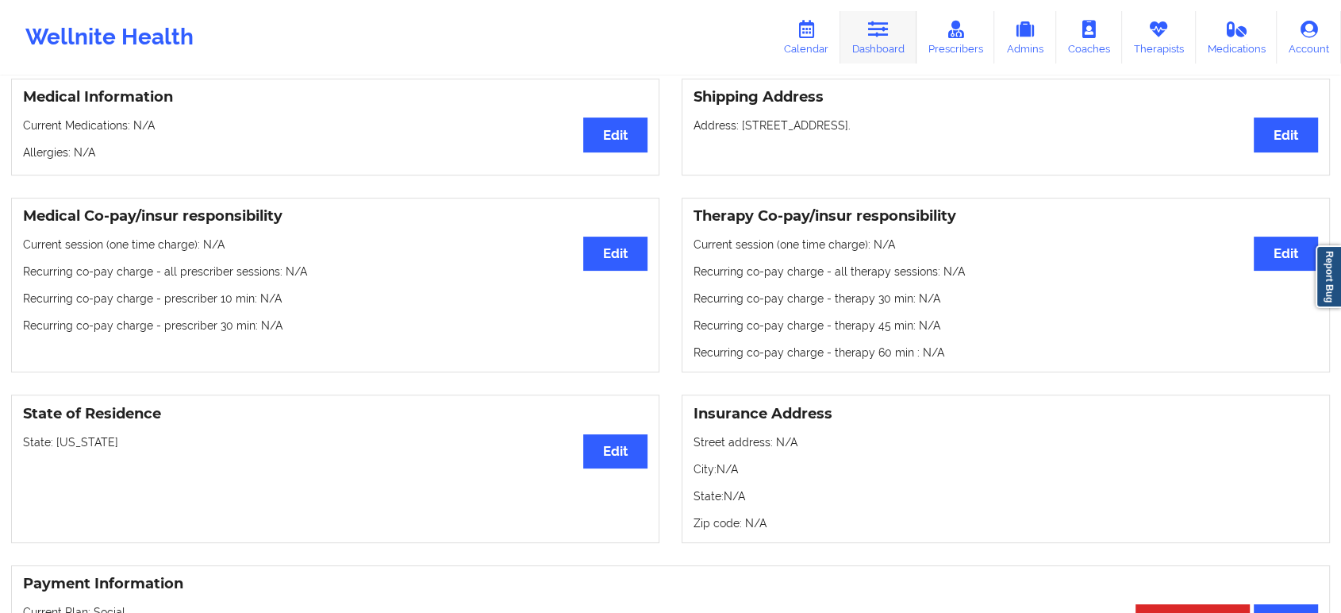
click at [898, 43] on link "Dashboard" at bounding box center [878, 37] width 76 height 52
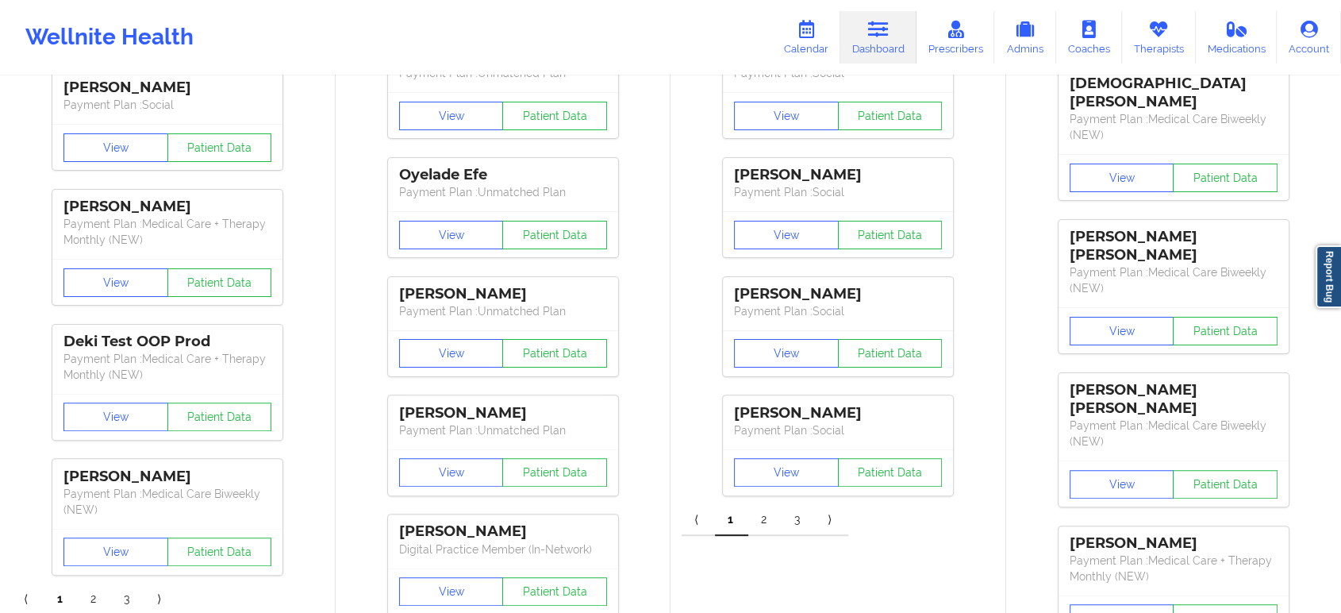
drag, startPoint x: 679, startPoint y: 371, endPoint x: 643, endPoint y: 290, distance: 88.8
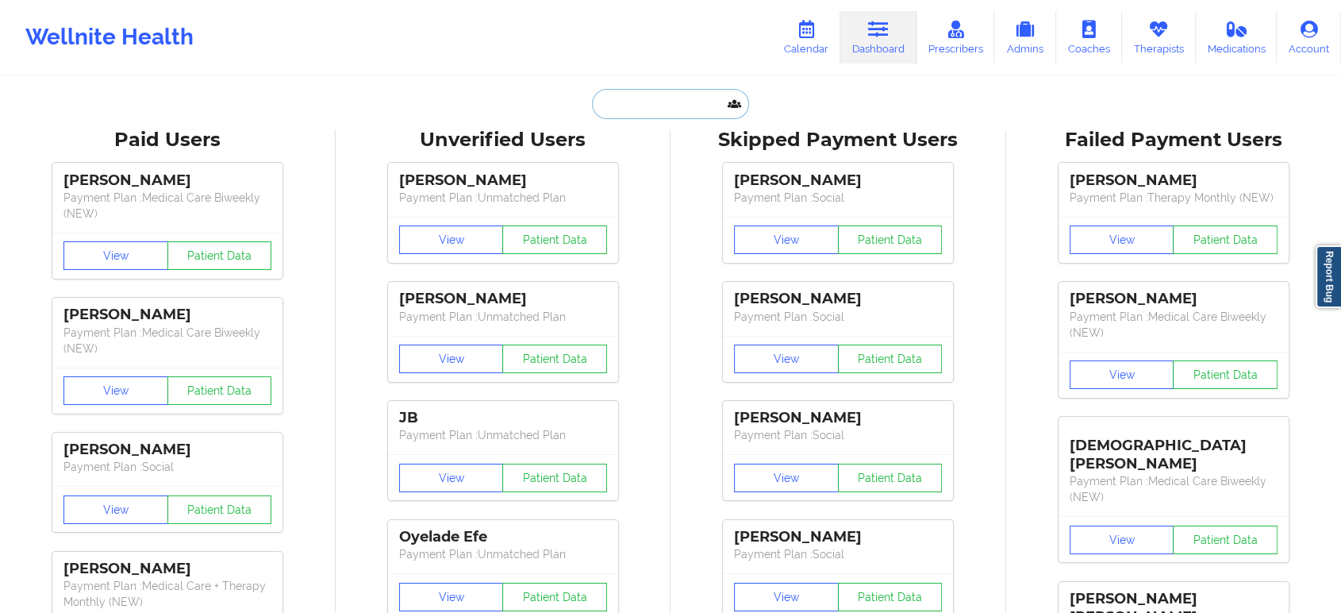
click at [672, 97] on input "text" at bounding box center [670, 104] width 157 height 30
paste input "raeleyjenna@icloud.com"
type input "raeleyjenna@icloud.com"
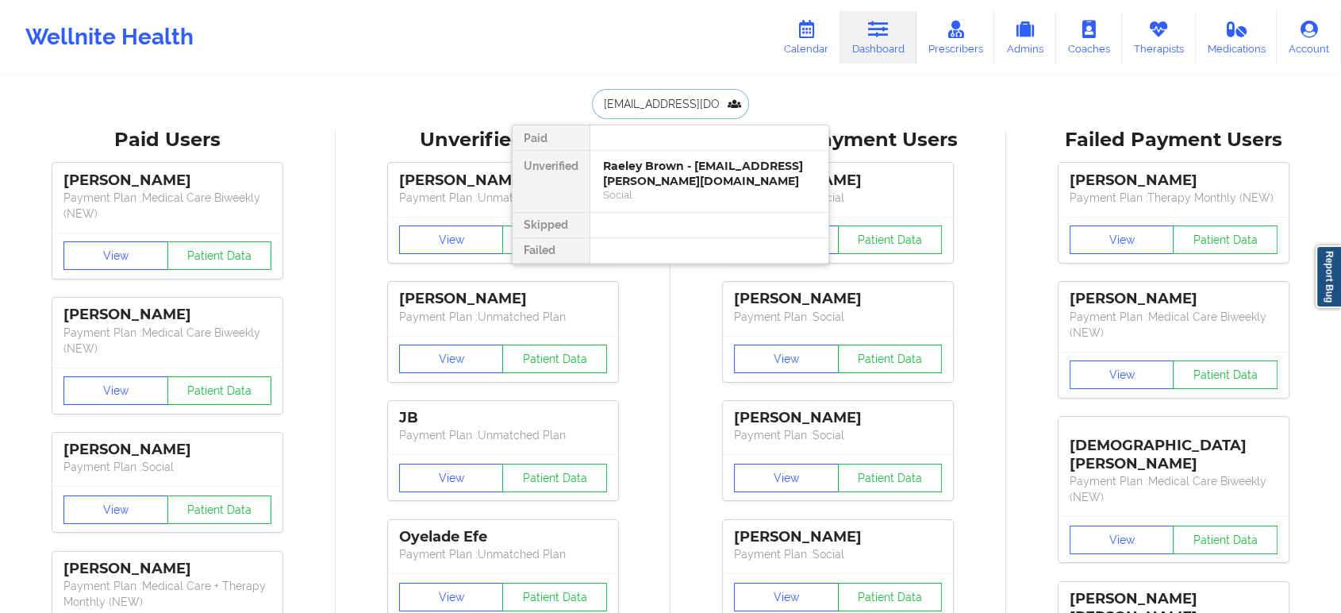
scroll to position [0, 1]
click at [692, 186] on div "Raeley J Brown - raeleyjenna@icloud.com" at bounding box center [709, 173] width 213 height 29
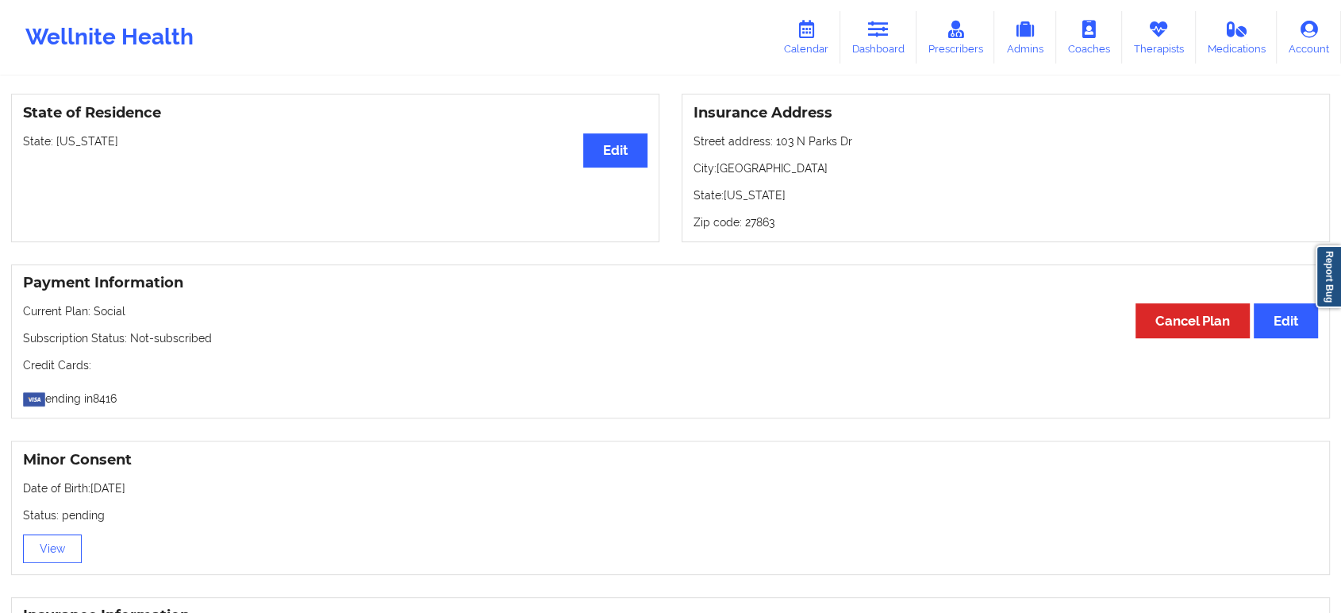
scroll to position [691, 0]
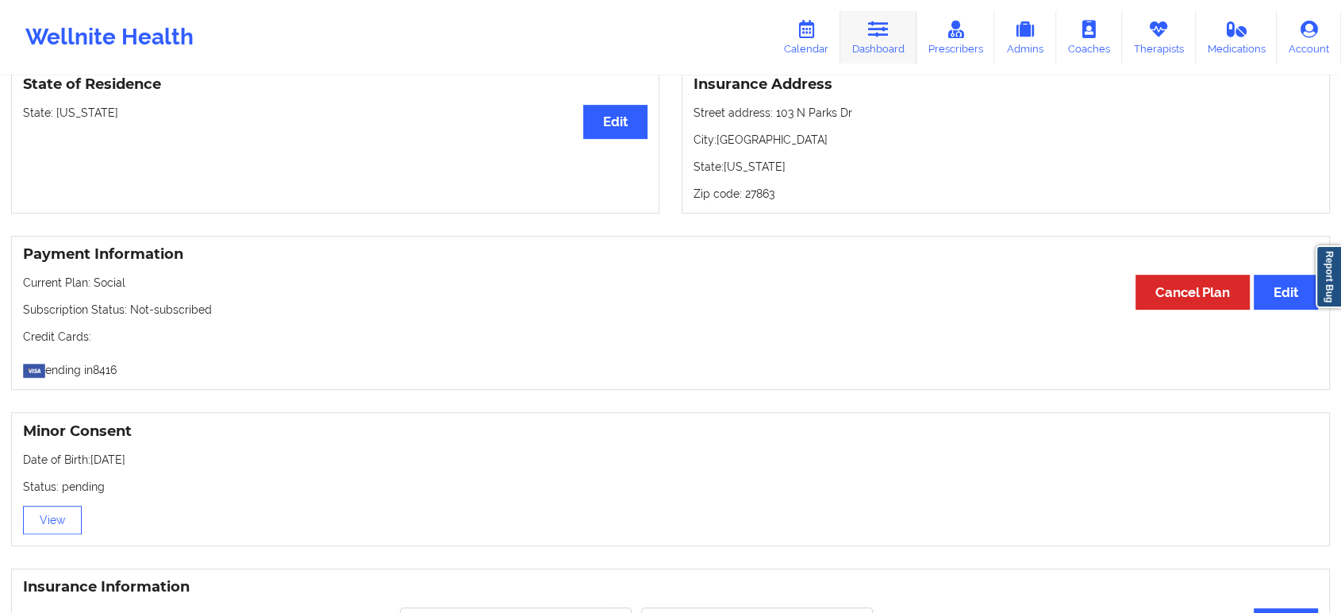
click at [879, 29] on icon at bounding box center [878, 29] width 21 height 17
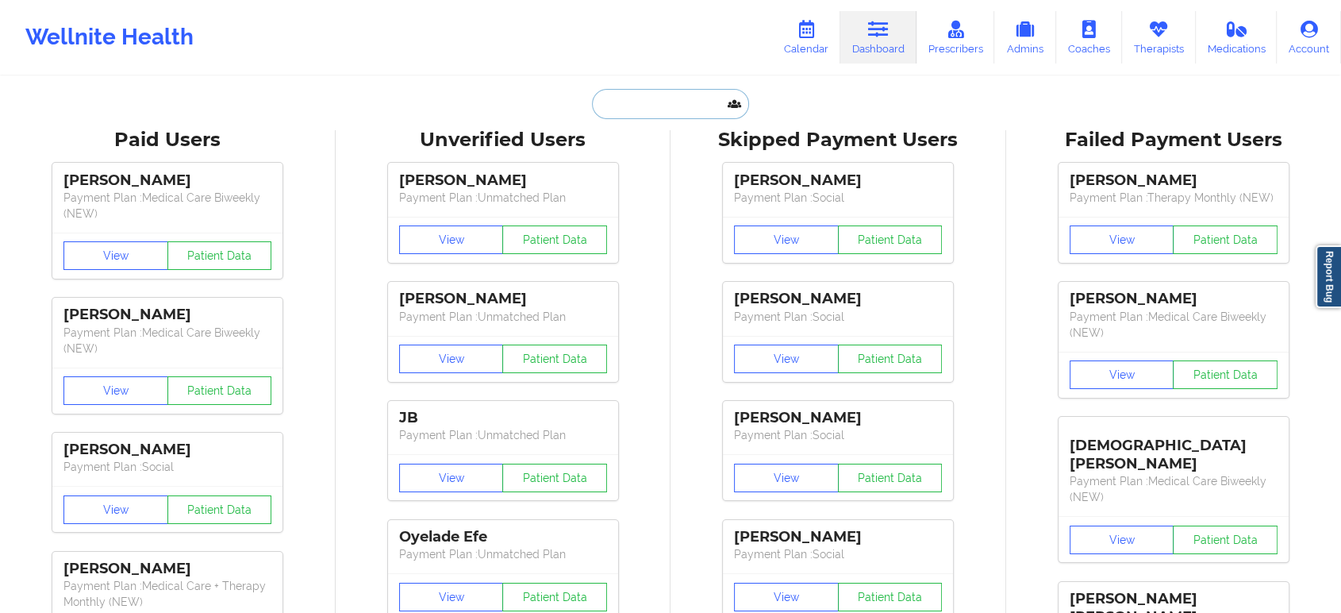
click at [682, 109] on input "text" at bounding box center [670, 104] width 157 height 30
paste input "ybrinson83@gmail.com"
type input "ybrinson83@gmail.com"
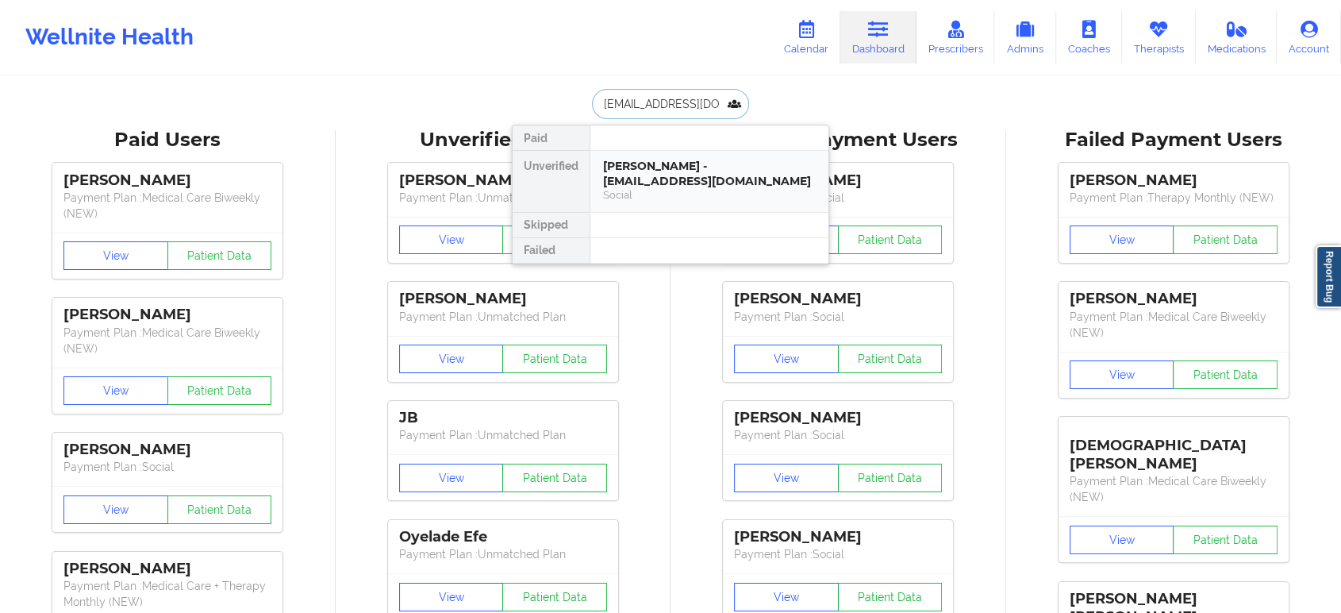
click at [699, 160] on div "YAKITA BRINSON - ybrinson83@gmail.com" at bounding box center [709, 173] width 213 height 29
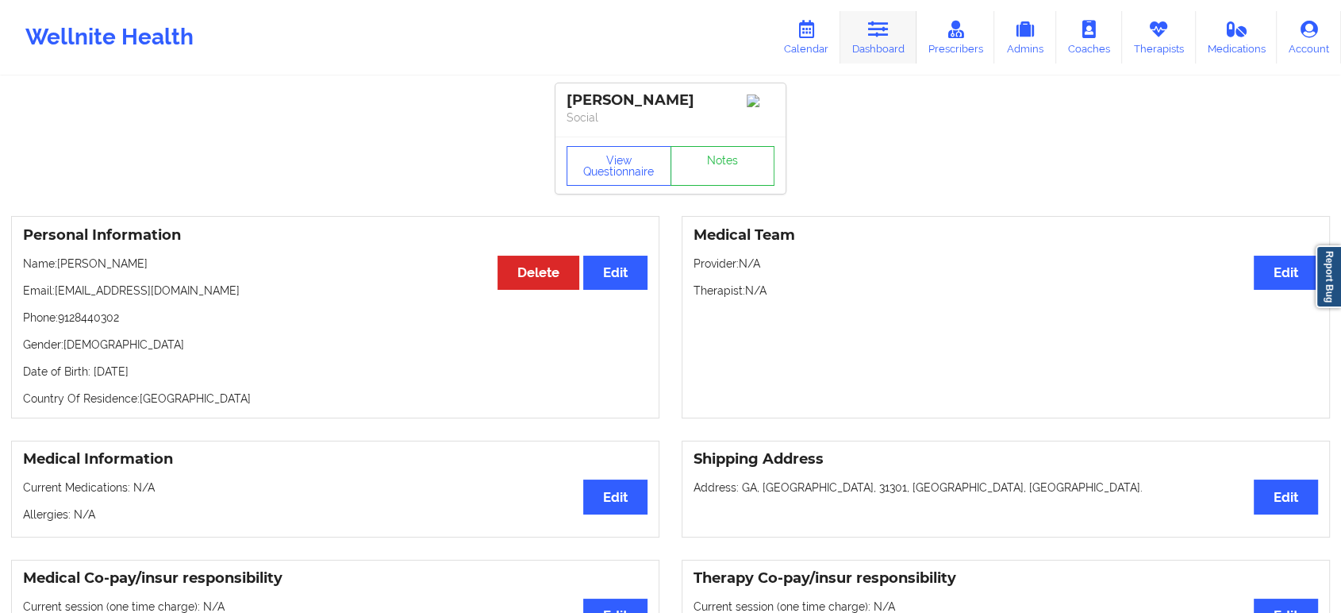
click at [870, 37] on icon at bounding box center [878, 29] width 21 height 17
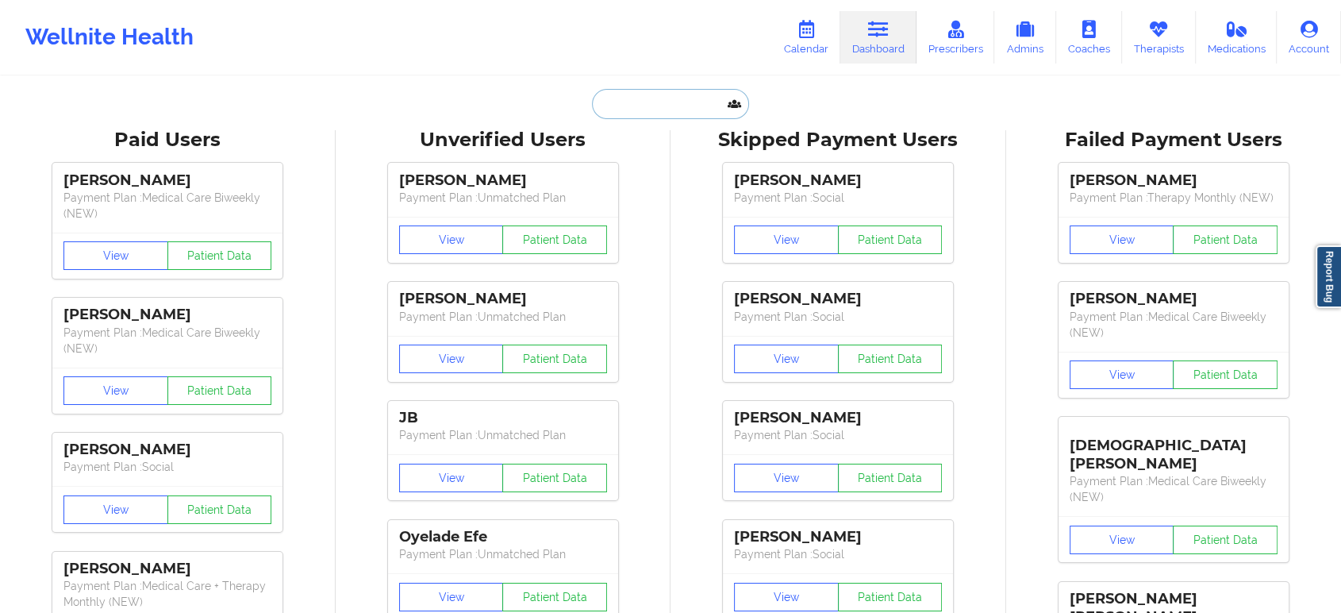
click at [673, 107] on input "text" at bounding box center [670, 104] width 157 height 30
paste input "YAKITA BRINSON"
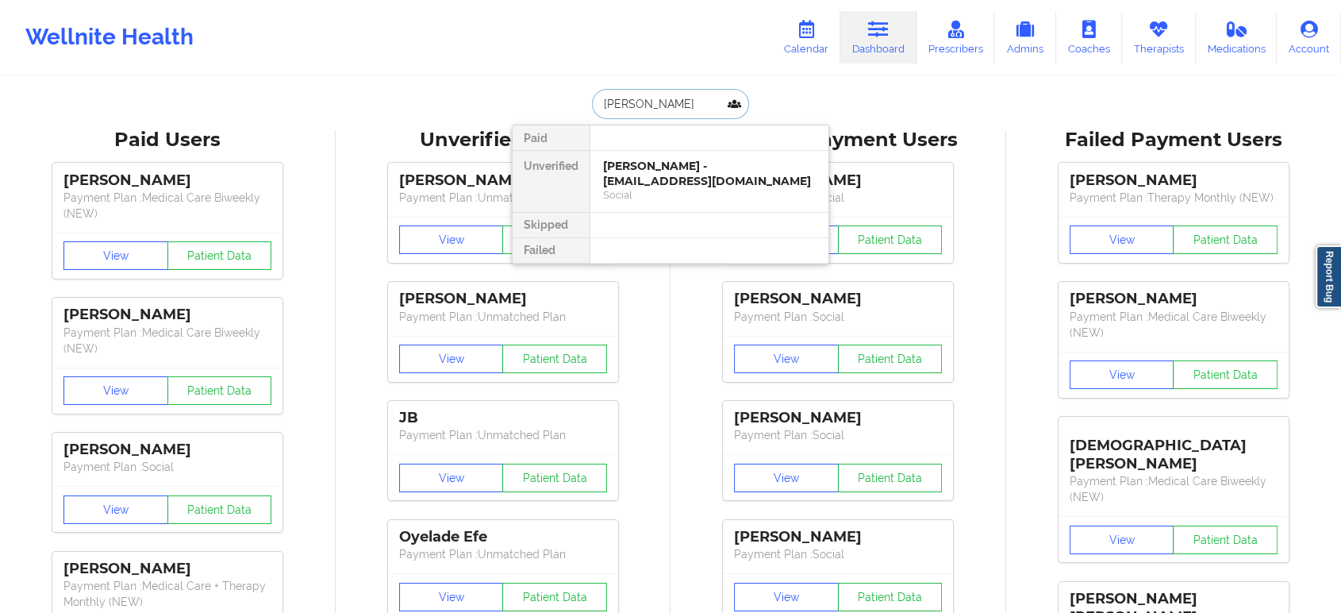
type input "YAKITA"
click at [691, 183] on div "YAKITA BRINSON - ybrinson83@gmail.com" at bounding box center [709, 173] width 213 height 29
